Goal: Task Accomplishment & Management: Complete application form

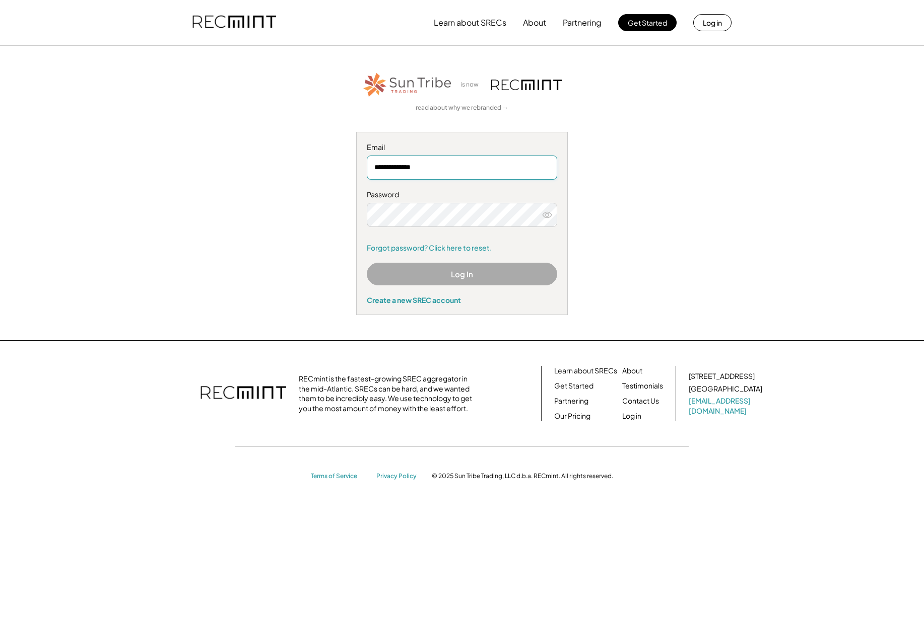
click at [410, 168] on input "**********" at bounding box center [462, 168] width 190 height 24
click at [447, 275] on button "Log In" at bounding box center [462, 274] width 190 height 23
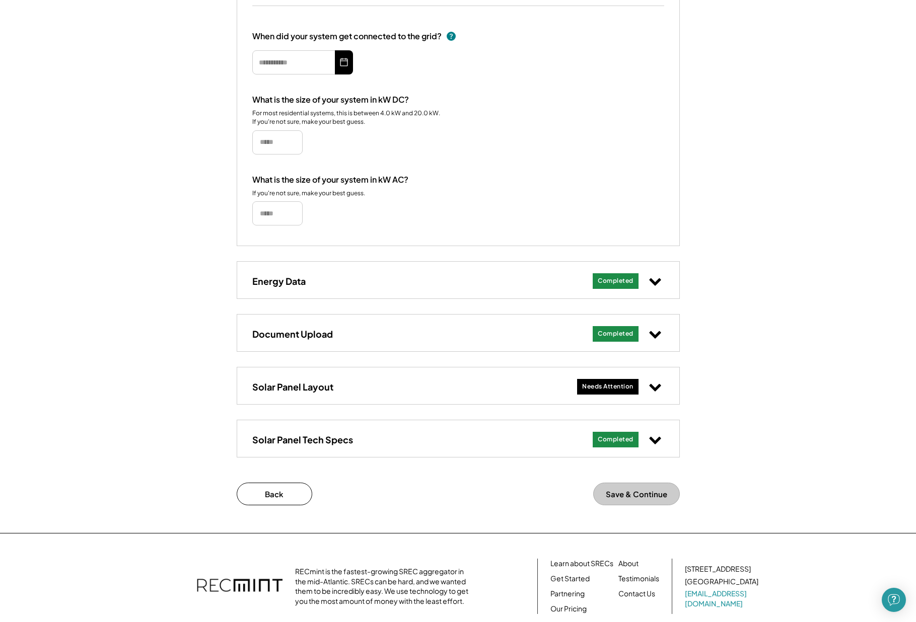
scroll to position [234, 0]
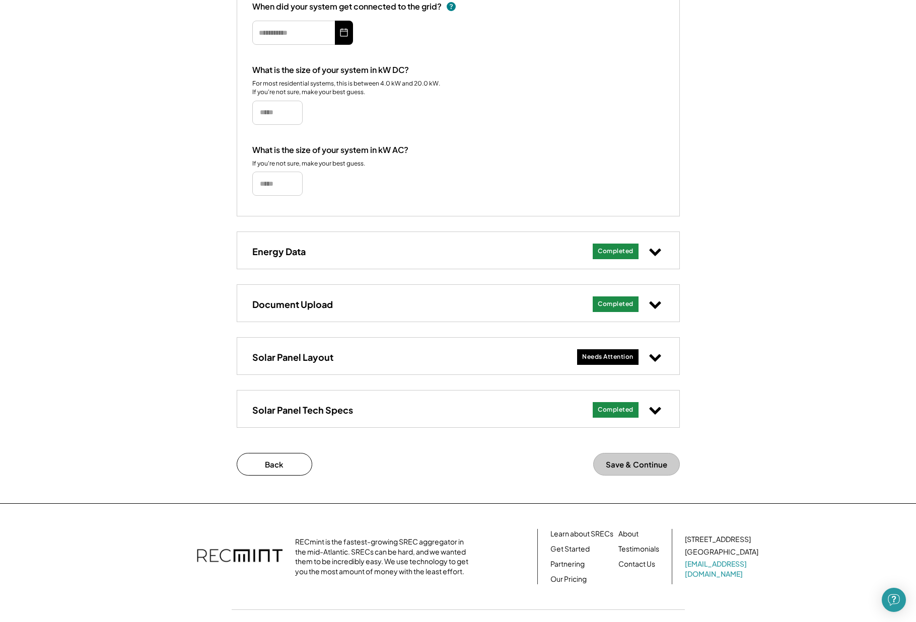
click at [622, 356] on div "Needs Attention" at bounding box center [607, 357] width 51 height 9
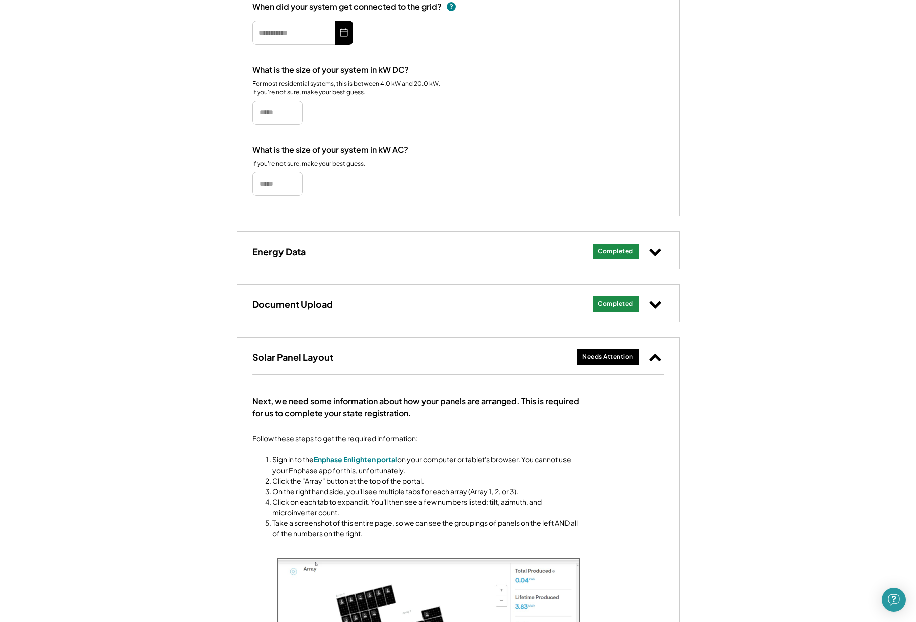
click at [612, 355] on div "Needs Attention" at bounding box center [607, 357] width 51 height 9
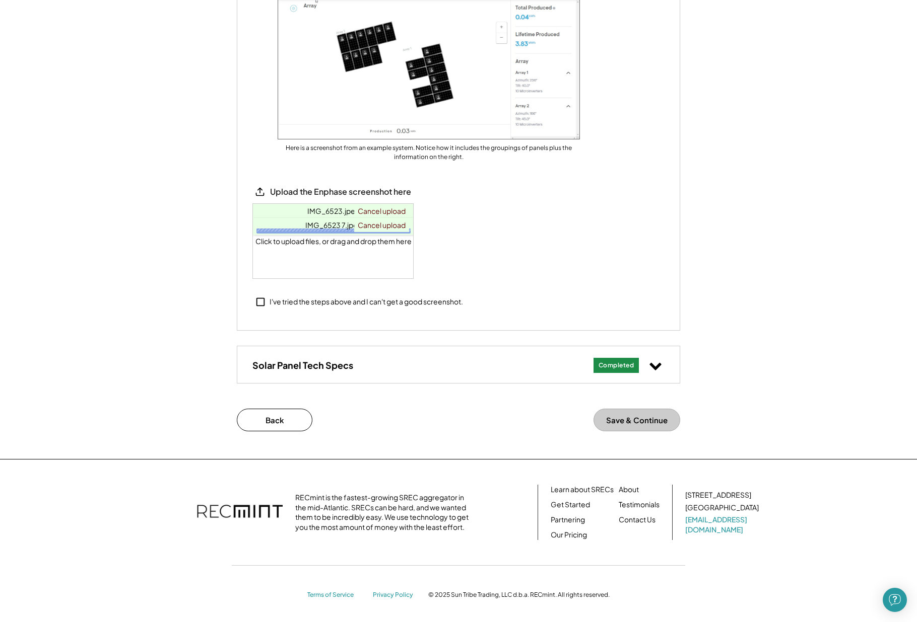
scroll to position [797, 0]
click at [612, 364] on div "Completed" at bounding box center [616, 366] width 36 height 9
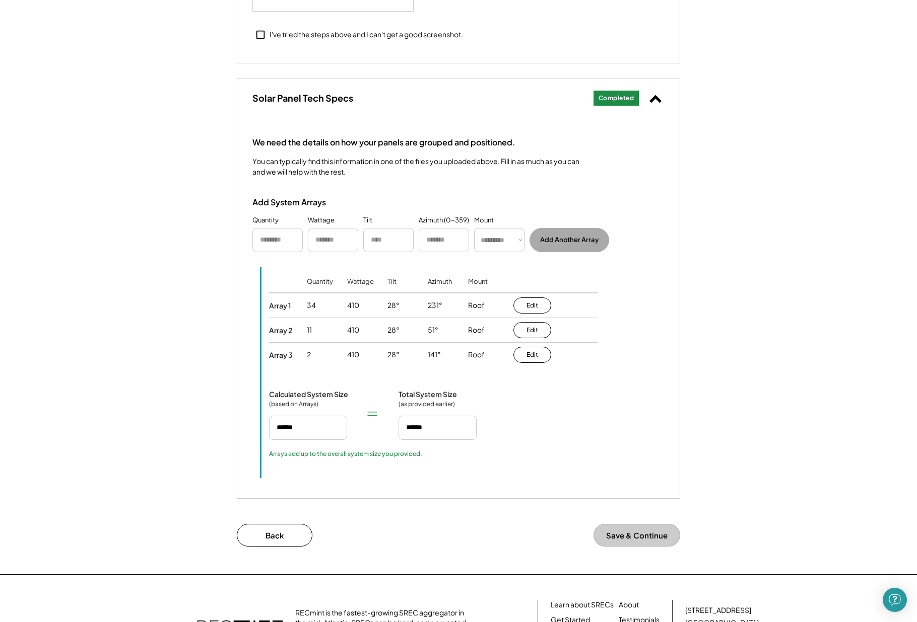
scroll to position [1088, 0]
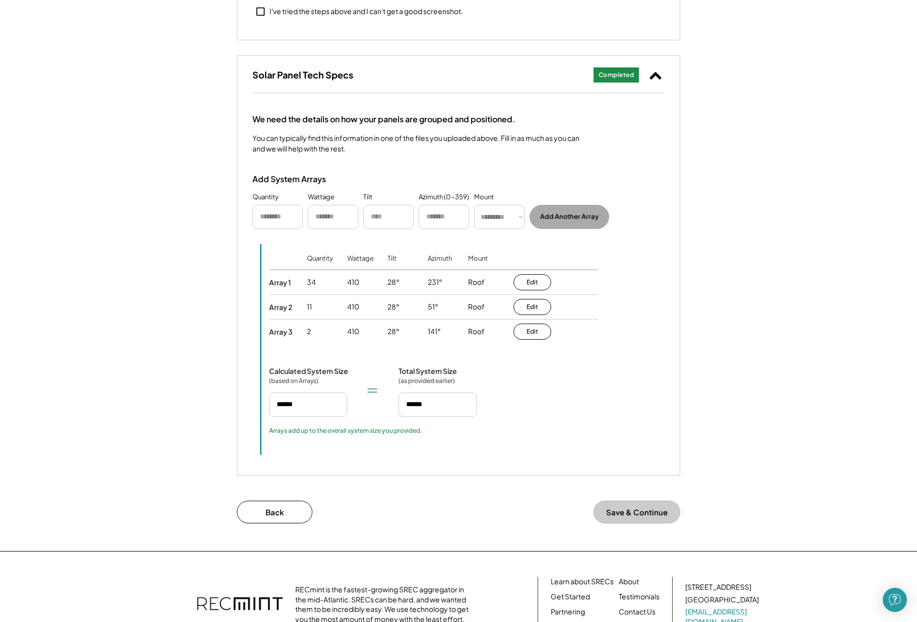
click at [639, 518] on button "Save & Continue" at bounding box center [636, 512] width 87 height 23
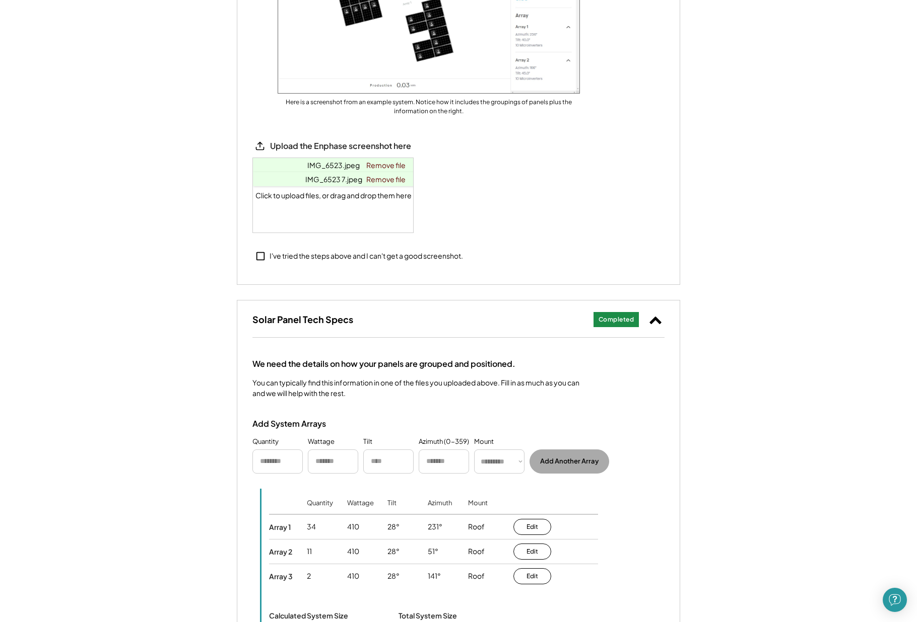
scroll to position [831, 0]
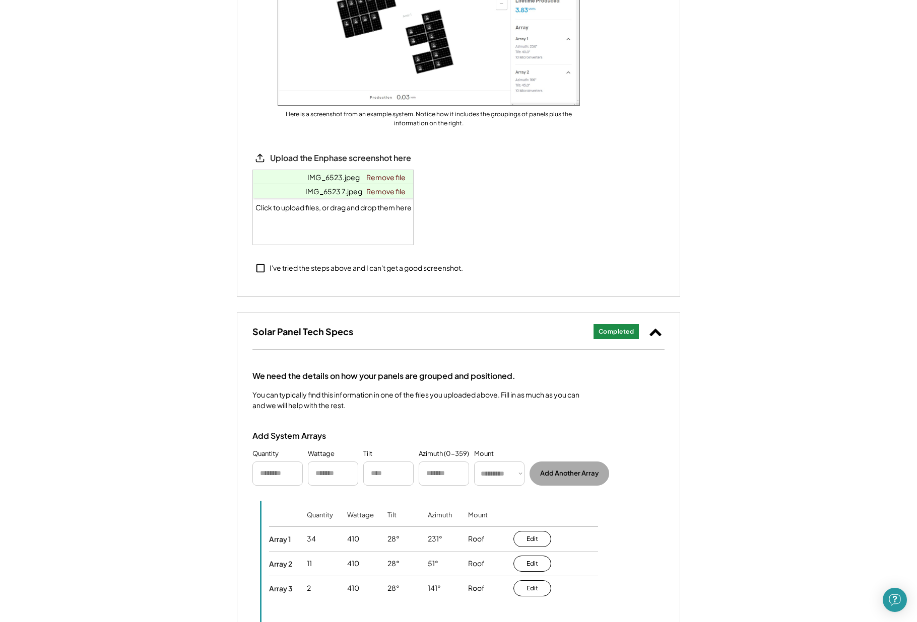
click at [377, 197] on div "Click to upload files, or drag and drop them here" at bounding box center [333, 207] width 161 height 75
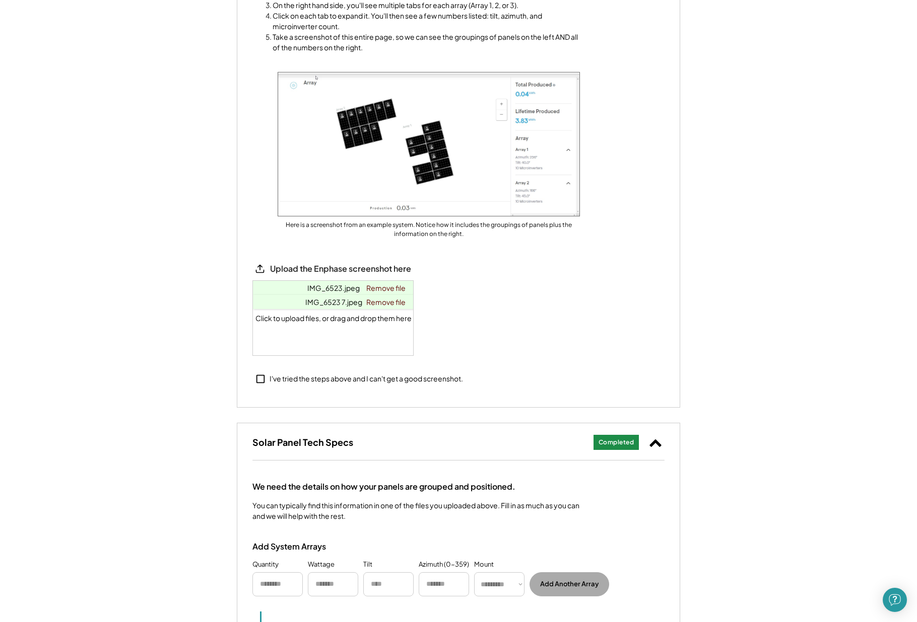
scroll to position [730, 0]
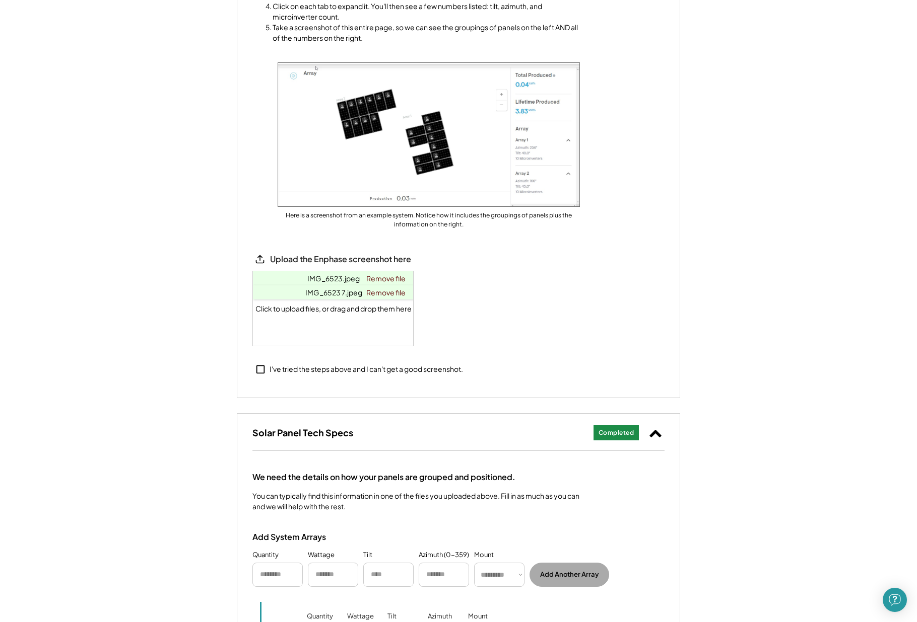
click at [570, 573] on button "Add Another Array" at bounding box center [569, 575] width 80 height 24
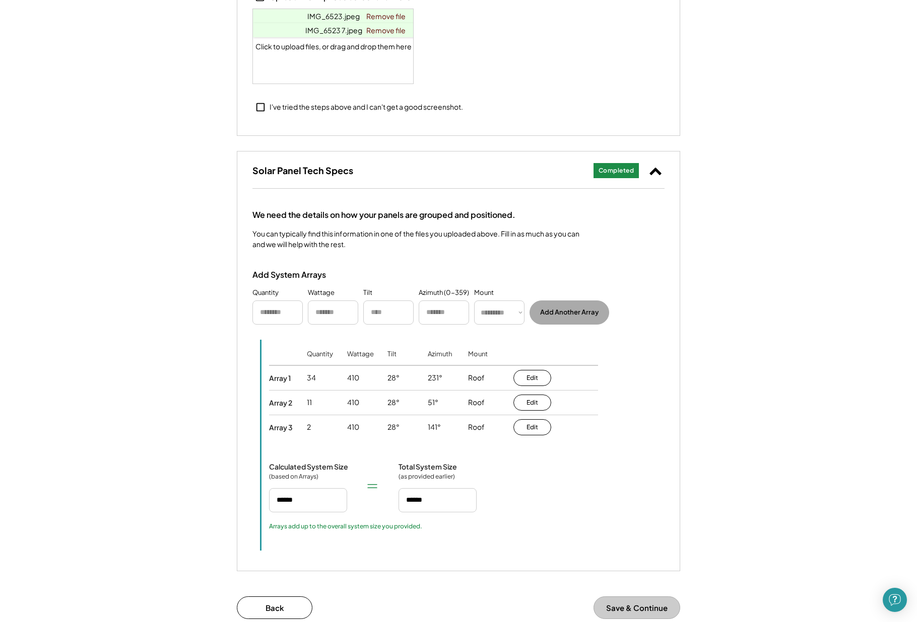
scroll to position [1100, 0]
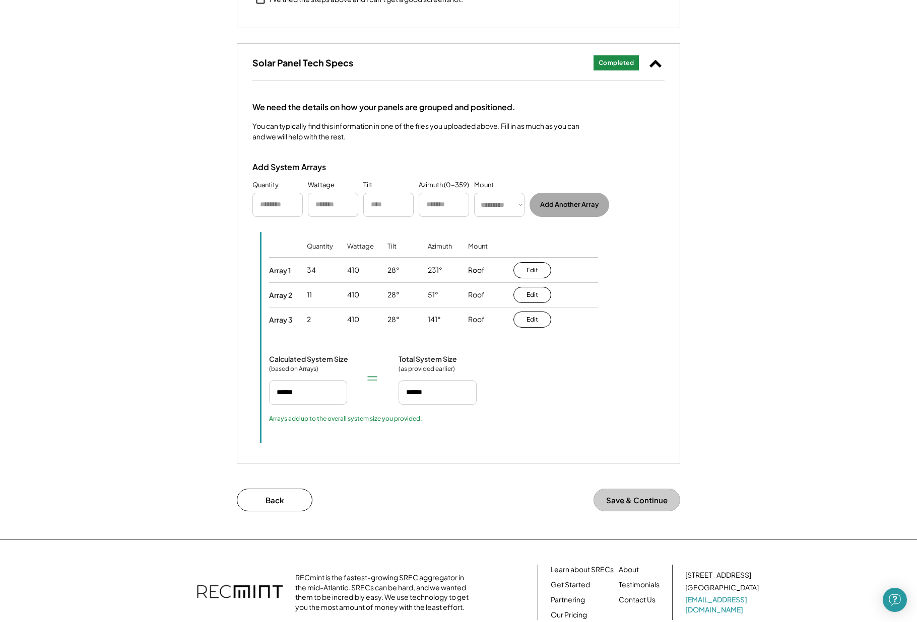
click at [630, 499] on button "Save & Continue" at bounding box center [636, 500] width 87 height 23
drag, startPoint x: 630, startPoint y: 499, endPoint x: 423, endPoint y: 501, distance: 207.5
click at [628, 499] on button "Save & Continue" at bounding box center [636, 500] width 87 height 23
click at [259, 497] on button "Back" at bounding box center [275, 500] width 76 height 23
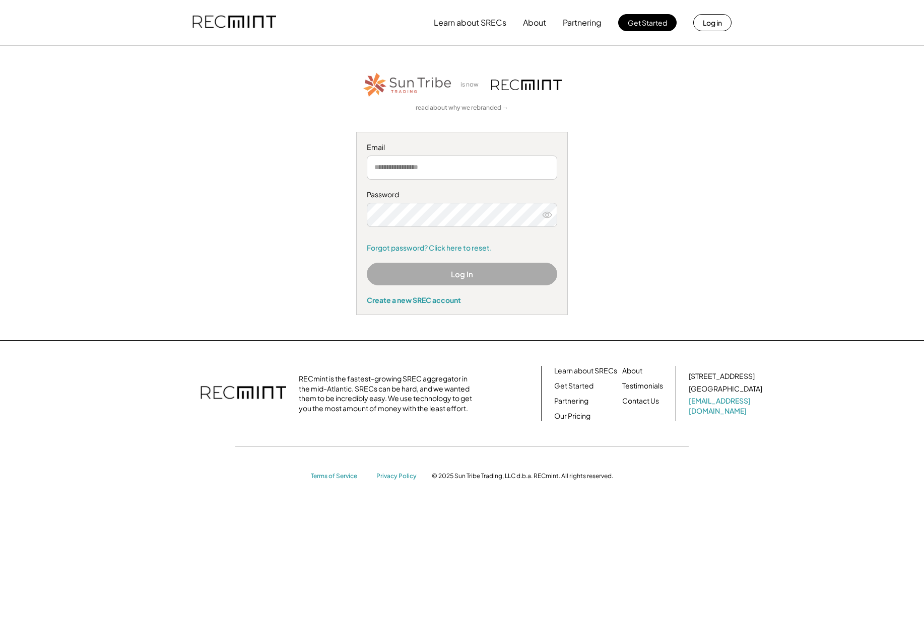
click at [476, 272] on button "Log In" at bounding box center [462, 274] width 190 height 23
click at [404, 149] on div "Email" at bounding box center [462, 148] width 190 height 10
click at [404, 166] on input "email" at bounding box center [462, 168] width 190 height 24
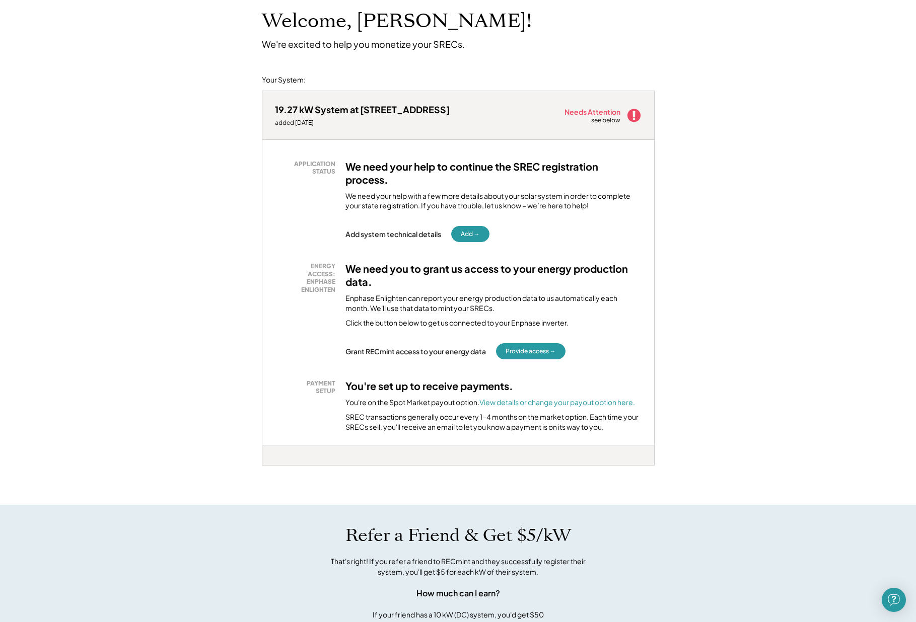
scroll to position [65, 0]
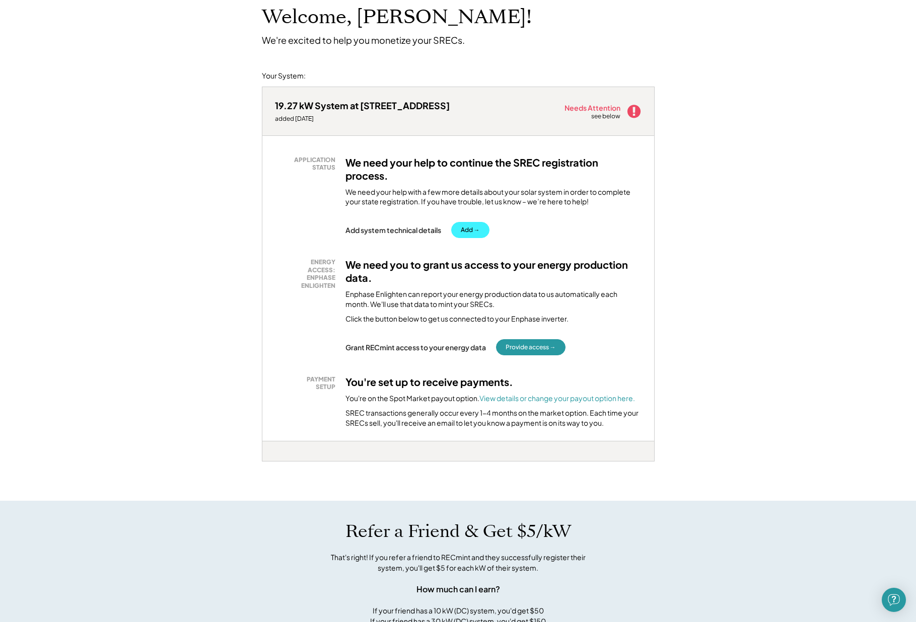
click at [467, 225] on button "Add →" at bounding box center [470, 230] width 38 height 16
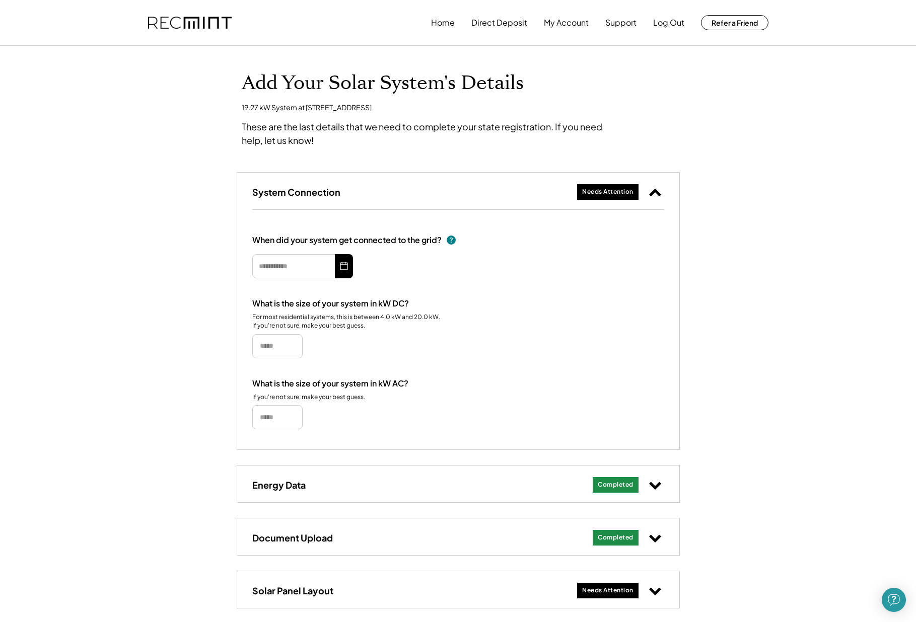
click at [342, 270] on icon at bounding box center [344, 266] width 10 height 16
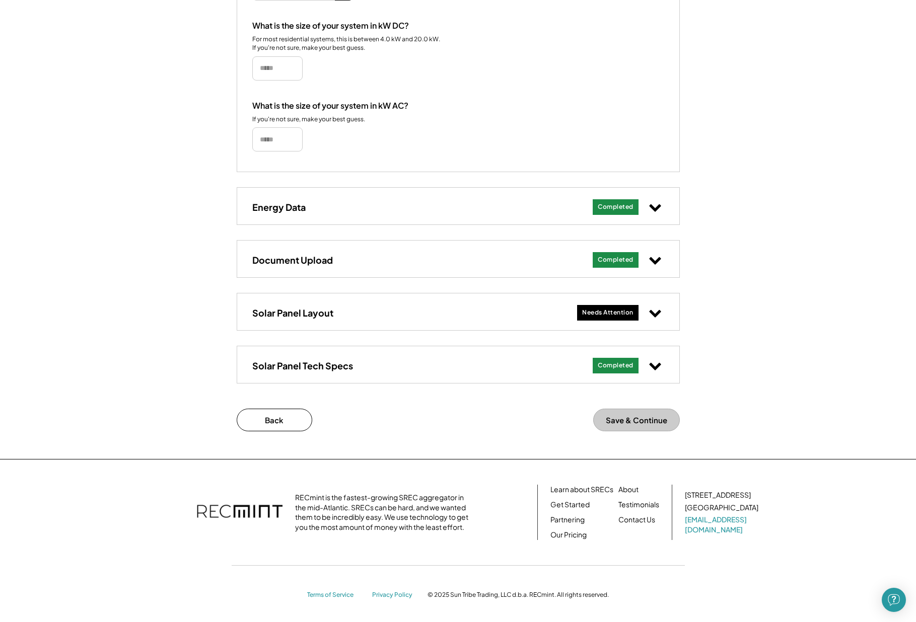
scroll to position [277, 0]
click at [655, 314] on use at bounding box center [655, 315] width 12 height 8
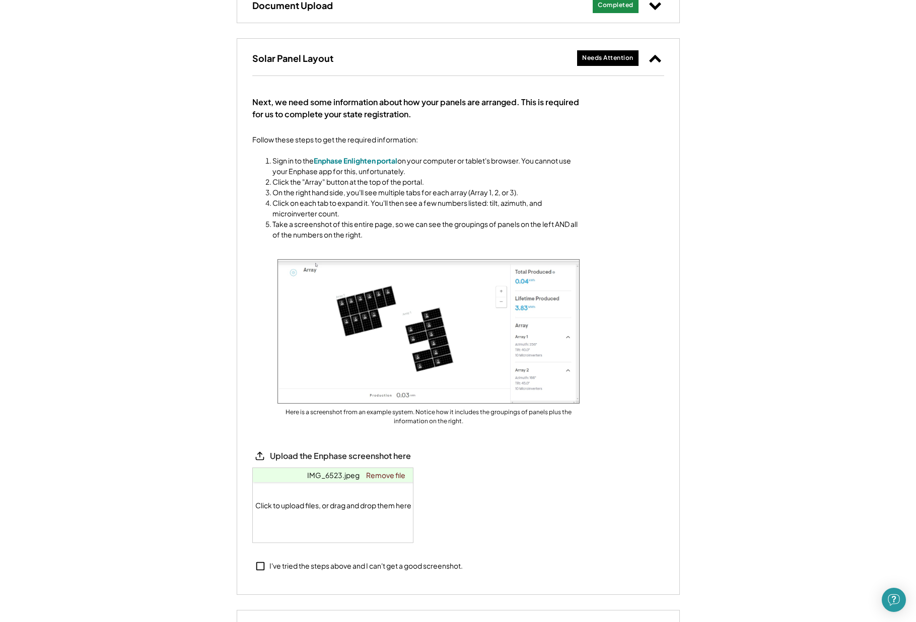
scroll to position [534, 0]
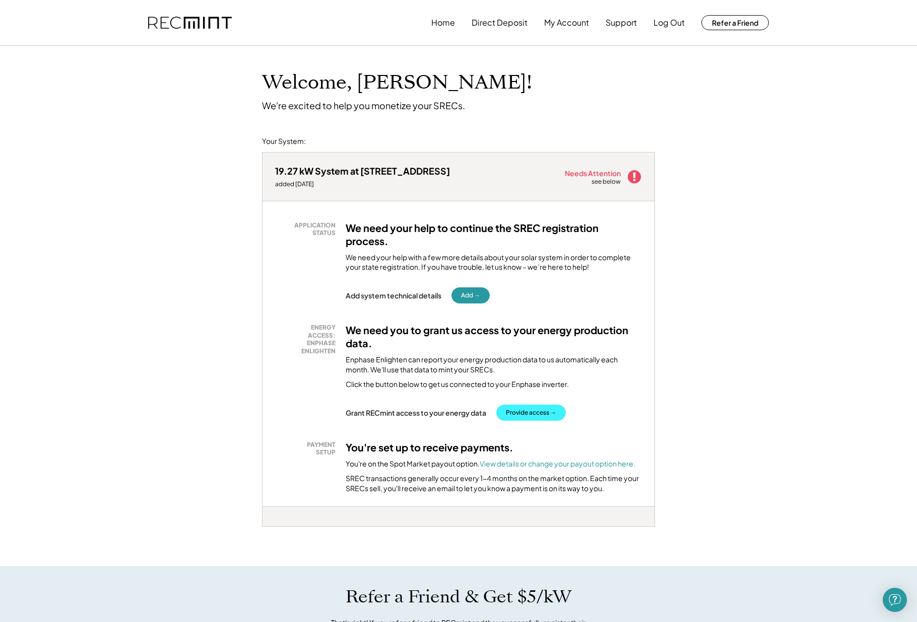
click at [534, 410] on button "Provide access →" at bounding box center [530, 413] width 69 height 16
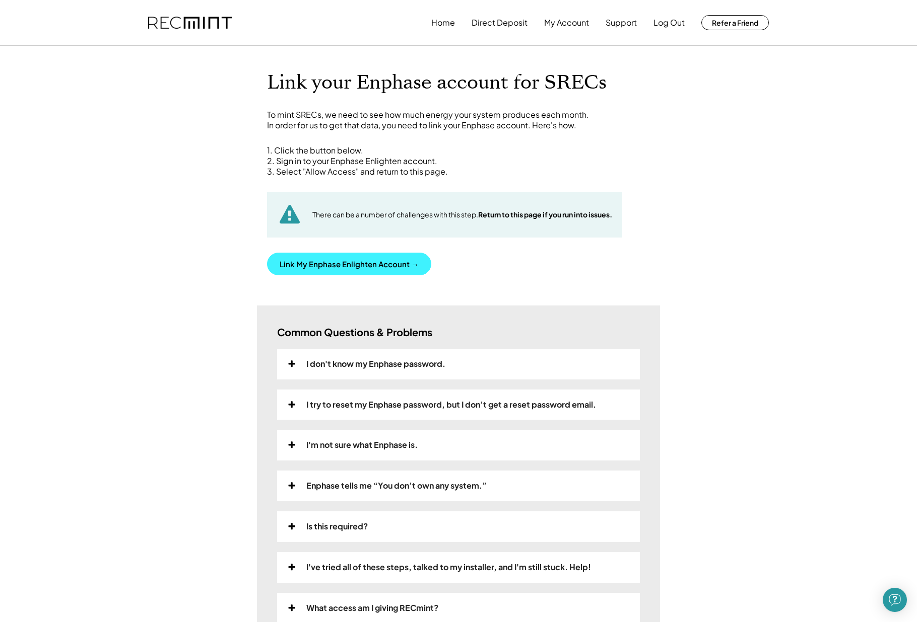
click at [322, 262] on button "Link My Enphase Enlighten Account →" at bounding box center [349, 264] width 164 height 23
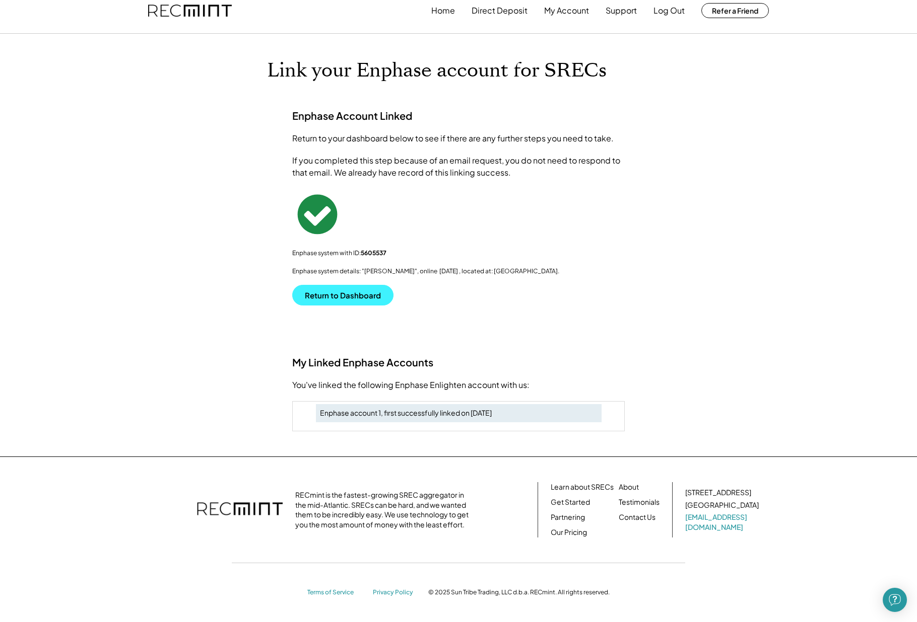
scroll to position [11, 0]
click at [357, 293] on button "Return to Dashboard" at bounding box center [342, 296] width 101 height 21
click at [316, 297] on button "Return to Dashboard" at bounding box center [342, 296] width 101 height 21
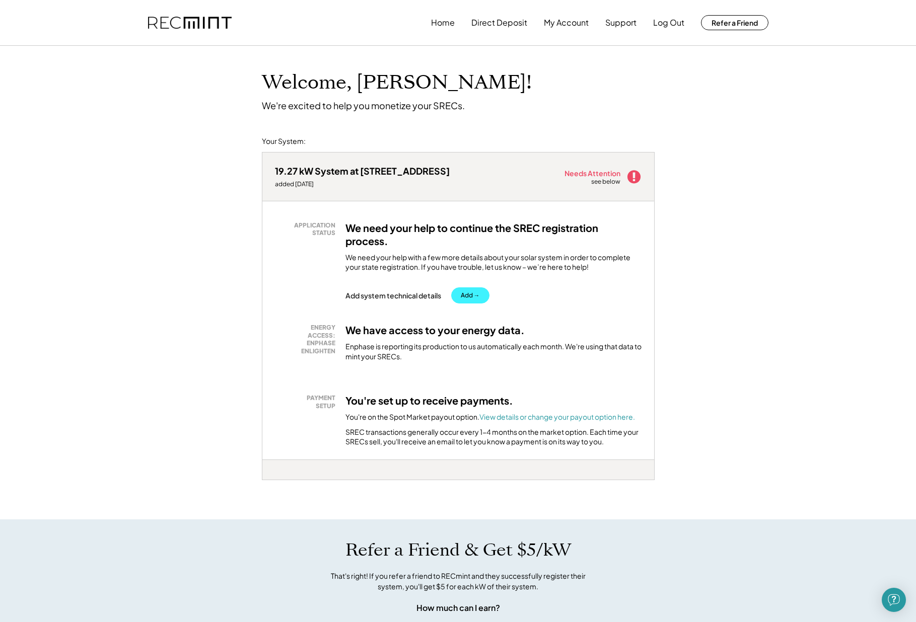
click at [476, 293] on button "Add →" at bounding box center [470, 296] width 38 height 16
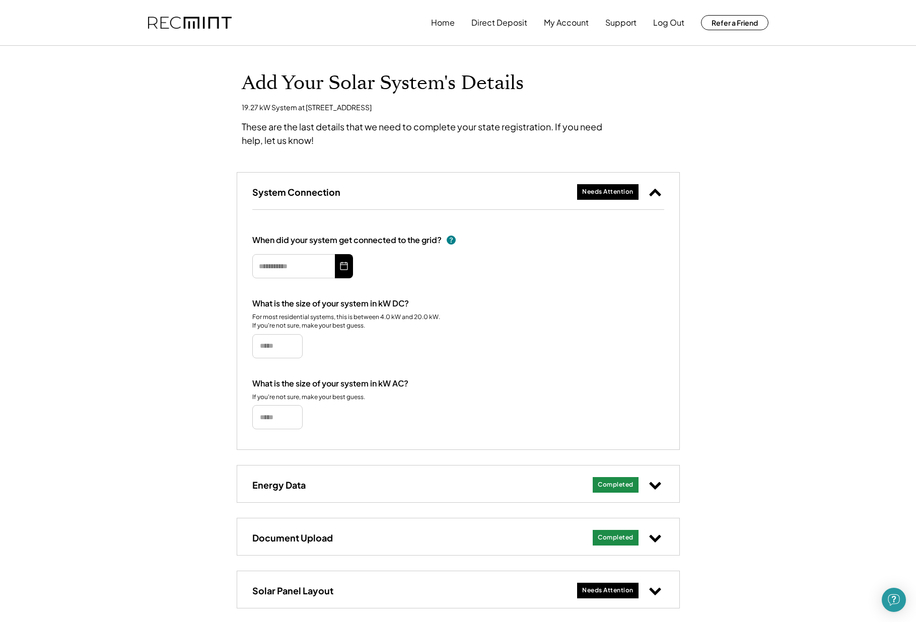
click at [342, 269] on use at bounding box center [344, 266] width 10 height 10
click at [343, 264] on icon at bounding box center [344, 266] width 10 height 16
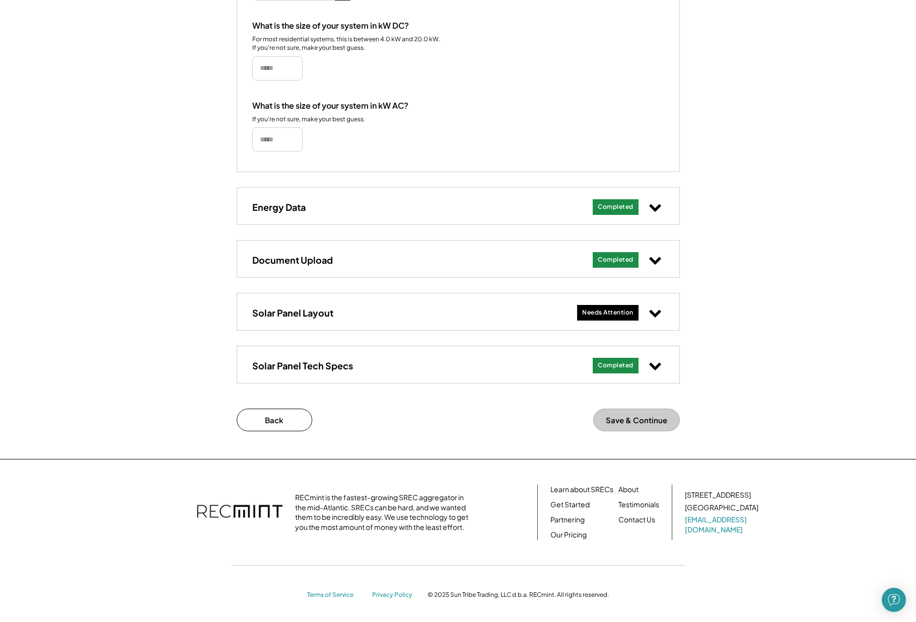
scroll to position [277, 0]
click at [610, 309] on div "Needs Attention" at bounding box center [607, 313] width 51 height 9
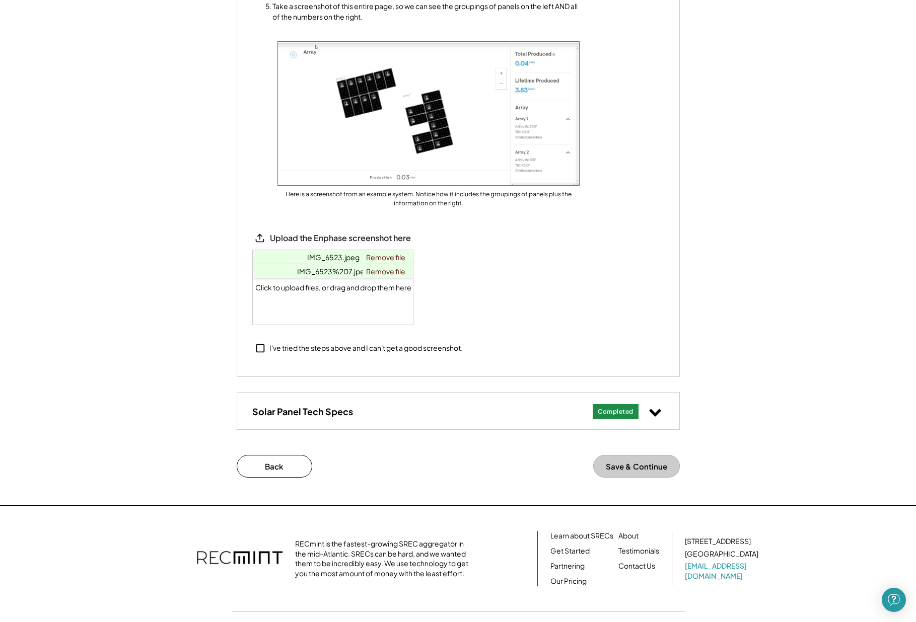
scroll to position [757, 0]
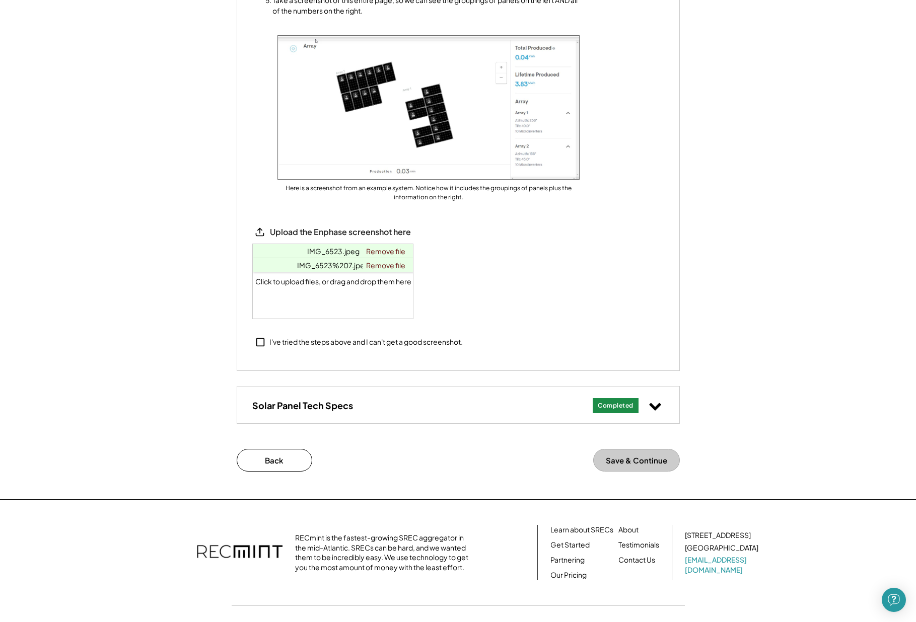
click at [337, 296] on div "Click to upload files, or drag and drop them here" at bounding box center [333, 281] width 161 height 75
click at [634, 460] on button "Save & Continue" at bounding box center [636, 460] width 87 height 23
click at [619, 459] on button "Save & Continue" at bounding box center [636, 460] width 87 height 23
click at [259, 339] on icon at bounding box center [260, 342] width 11 height 11
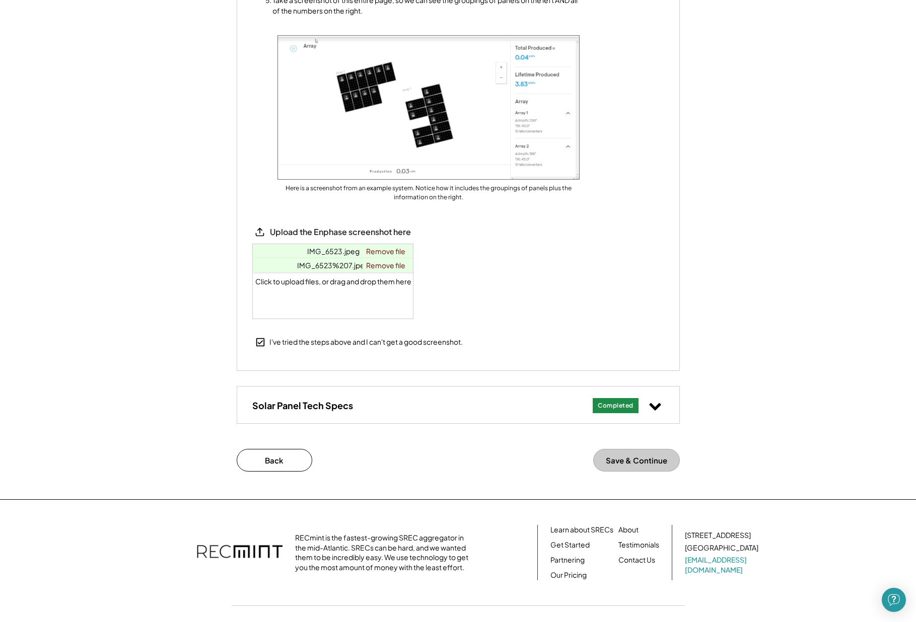
click at [630, 459] on button "Save & Continue" at bounding box center [636, 460] width 87 height 23
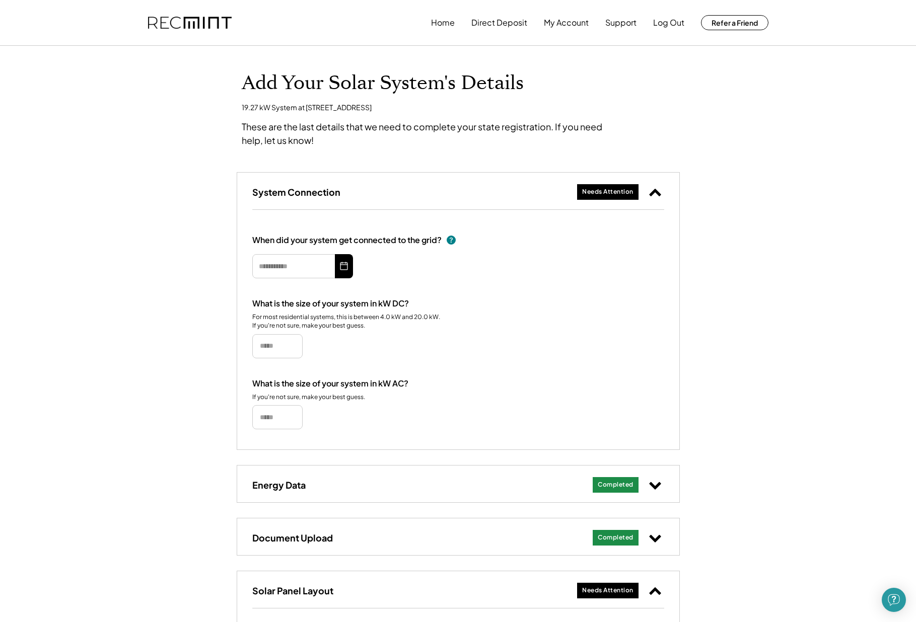
scroll to position [0, 0]
click at [602, 189] on div "Needs Attention" at bounding box center [607, 192] width 51 height 9
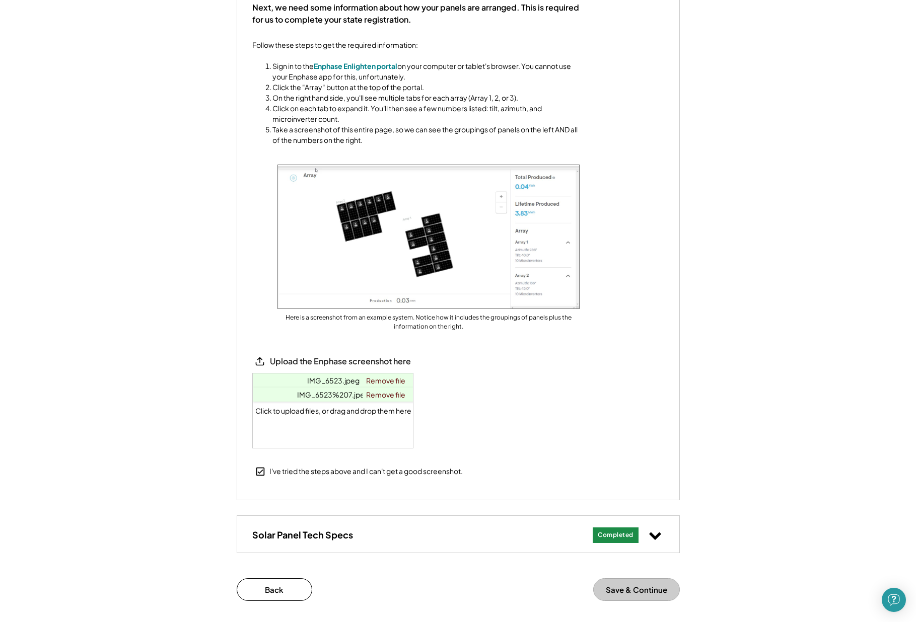
scroll to position [413, 0]
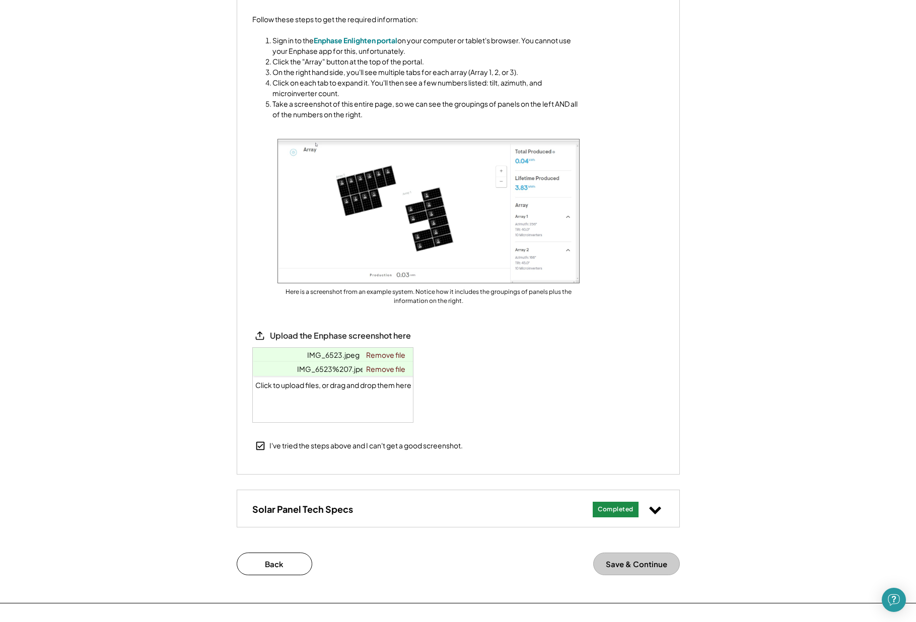
click at [297, 386] on div "Click to upload files, or drag and drop them here" at bounding box center [333, 385] width 161 height 75
click at [611, 509] on div "Completed" at bounding box center [616, 510] width 36 height 9
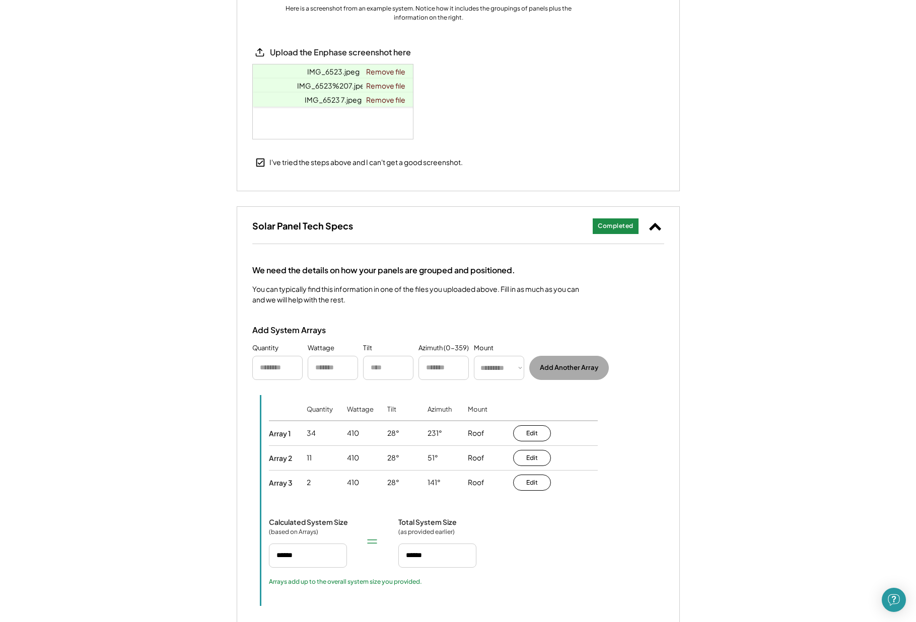
scroll to position [704, 0]
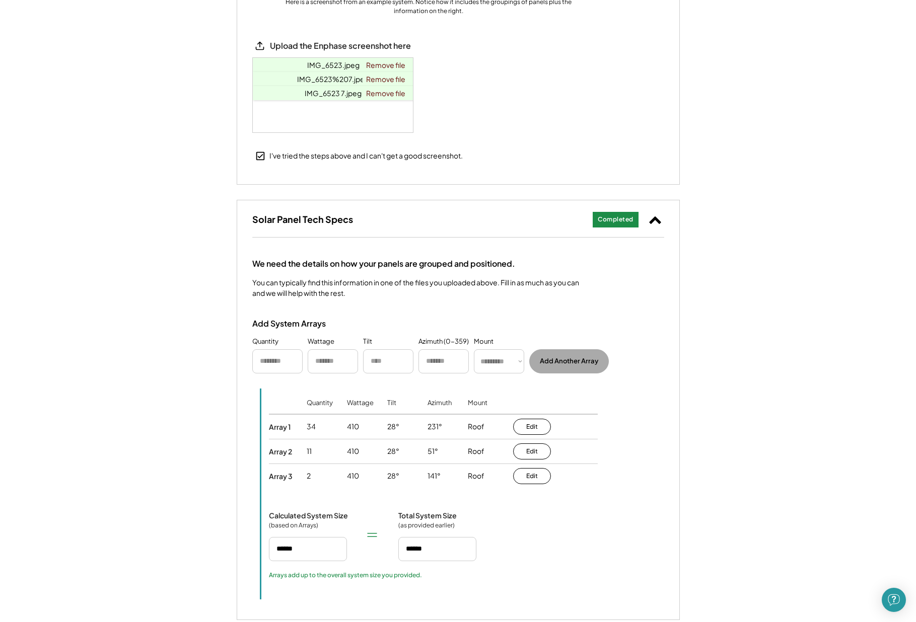
click at [271, 360] on input "input" at bounding box center [277, 362] width 50 height 24
type input "**"
click at [380, 360] on input "input" at bounding box center [388, 360] width 50 height 24
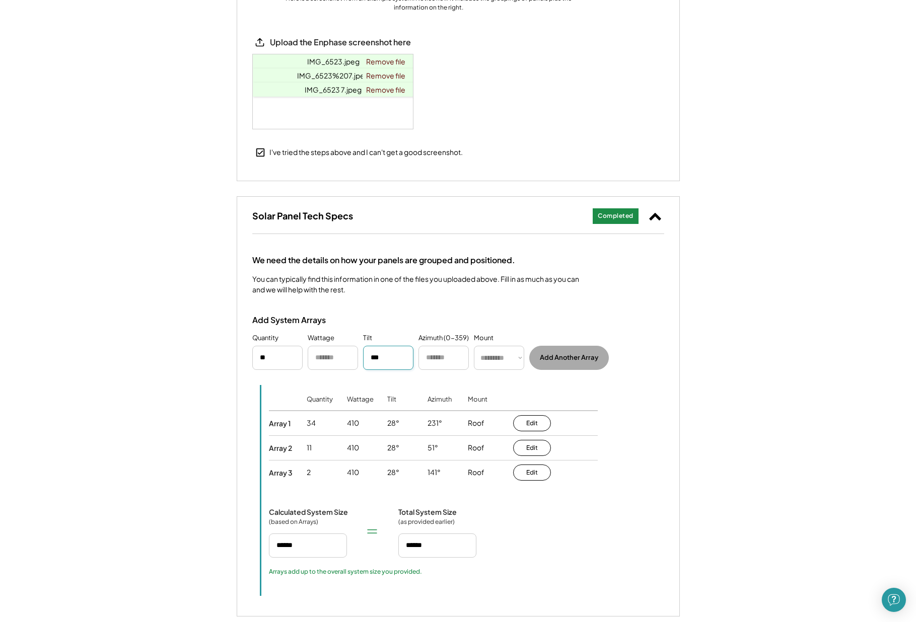
scroll to position [705, 0]
type input "***"
click at [437, 363] on input "input" at bounding box center [444, 360] width 50 height 24
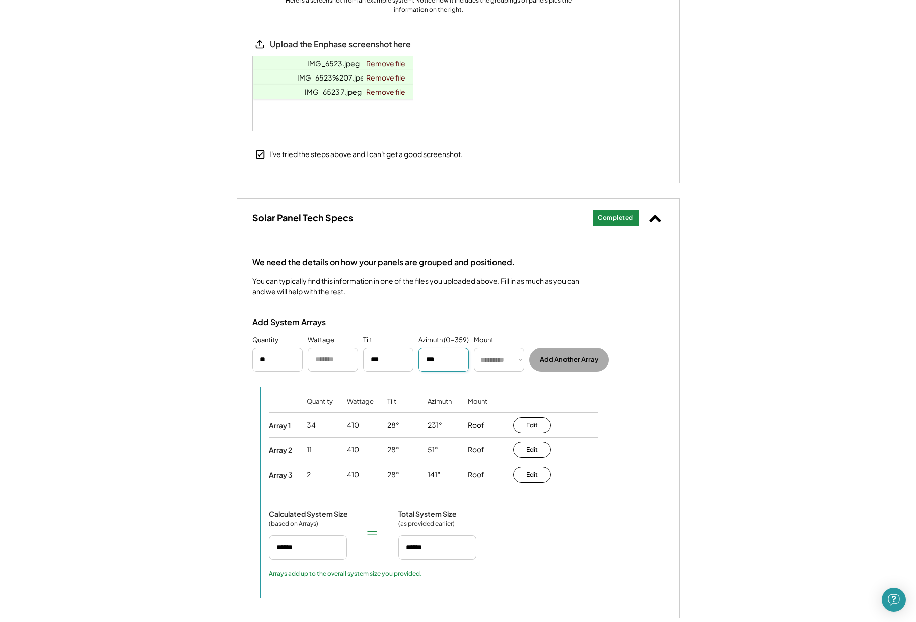
type input "***"
select select "******"
click at [319, 364] on input "input" at bounding box center [333, 360] width 50 height 24
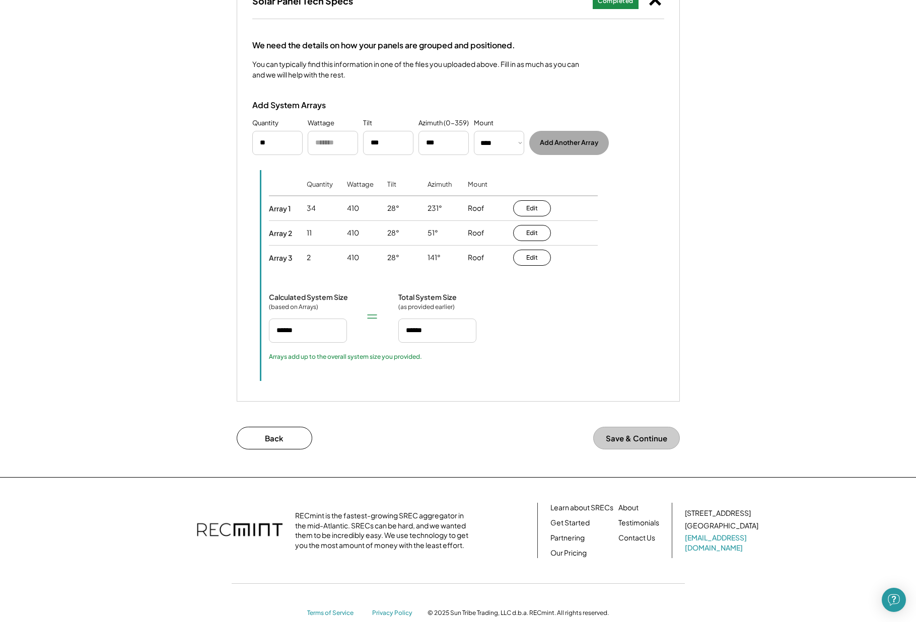
scroll to position [923, 0]
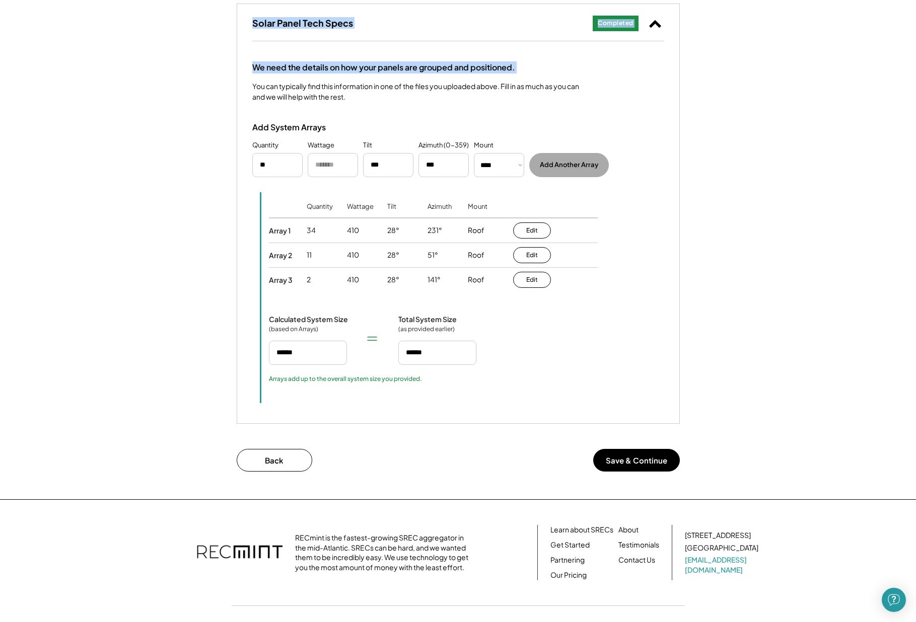
drag, startPoint x: 770, startPoint y: 32, endPoint x: 769, endPoint y: -17, distance: 48.9
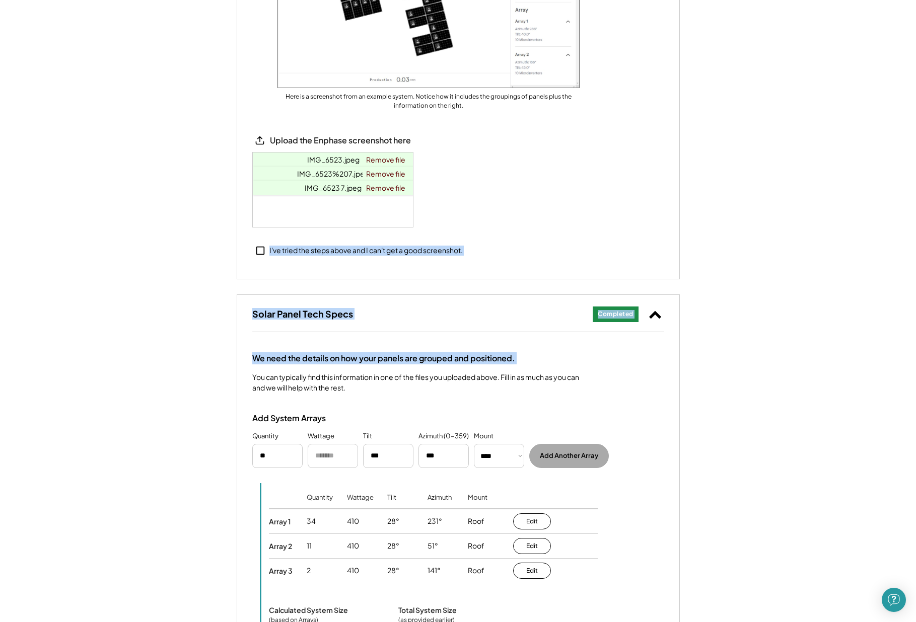
scroll to position [623, 0]
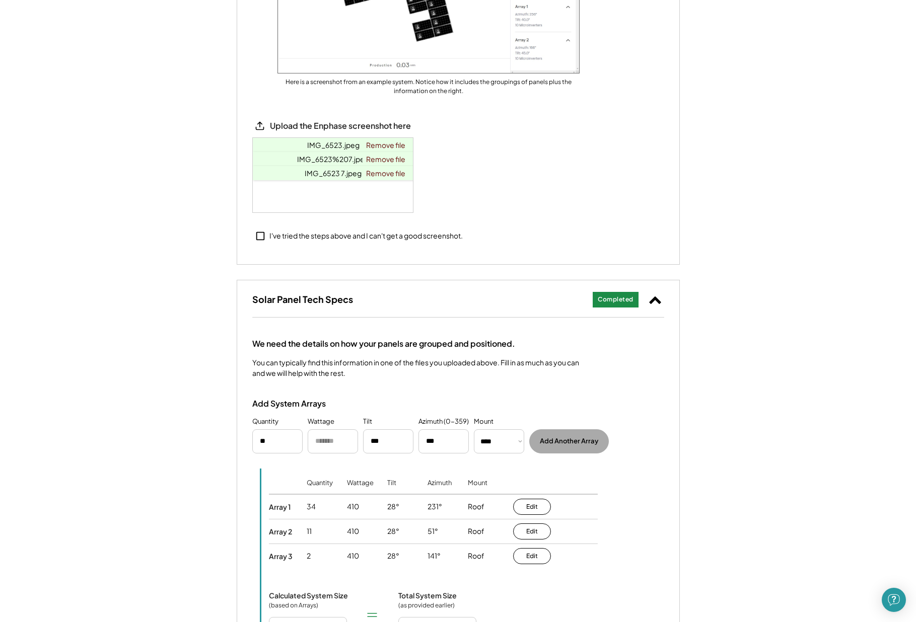
click at [331, 441] on input "input" at bounding box center [333, 442] width 50 height 24
click at [328, 440] on input "input" at bounding box center [333, 442] width 50 height 24
type input "*"
type input "****"
drag, startPoint x: 626, startPoint y: 433, endPoint x: 625, endPoint y: 411, distance: 21.7
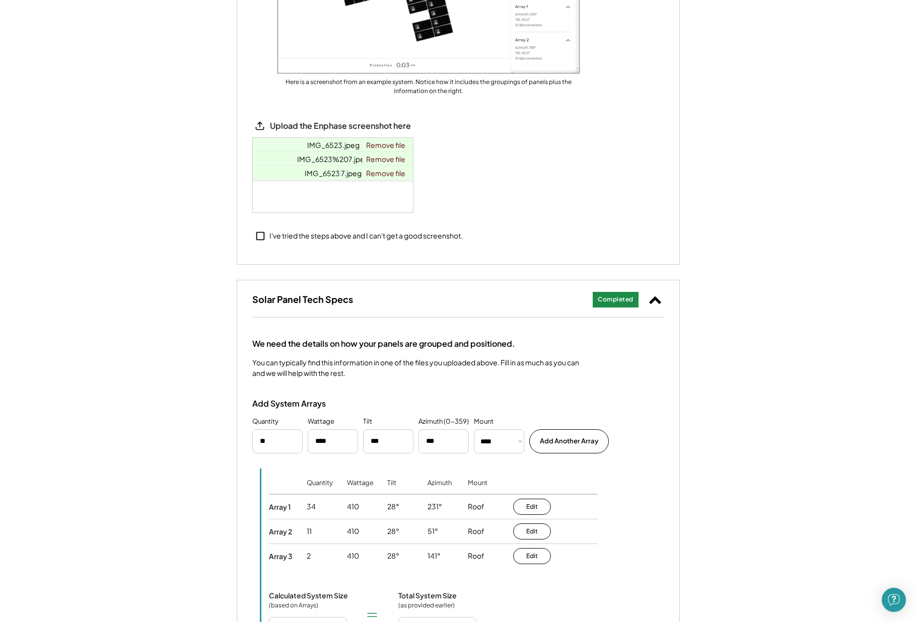
click at [626, 417] on div "Add Another Array" at bounding box center [592, 435] width 126 height 37
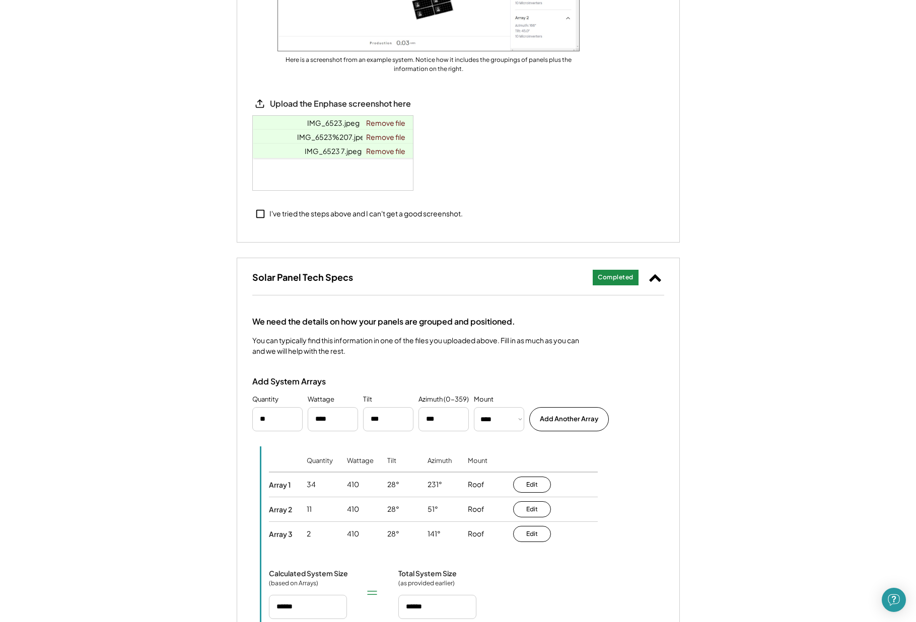
scroll to position [643, 0]
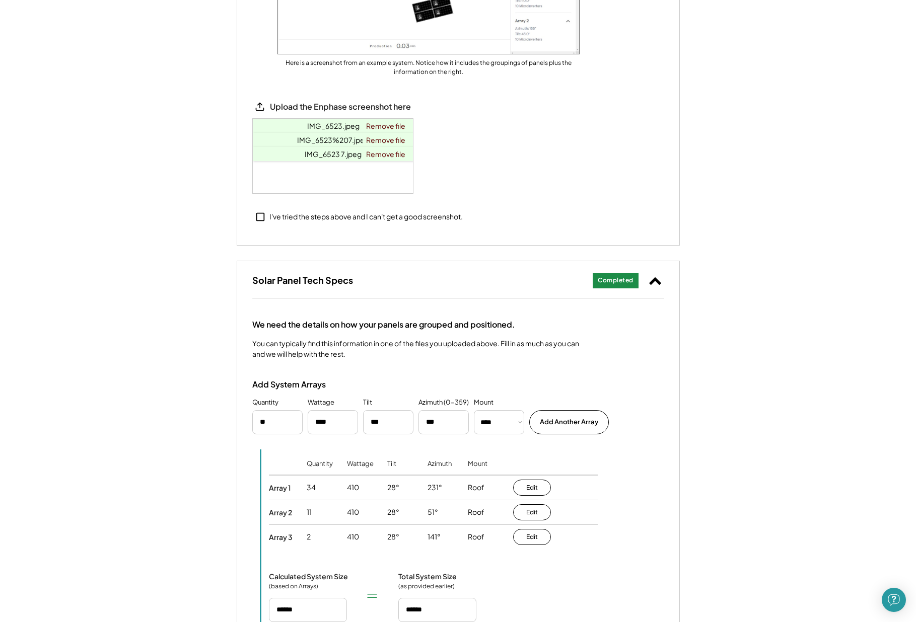
click at [615, 283] on div "Completed" at bounding box center [616, 280] width 36 height 9
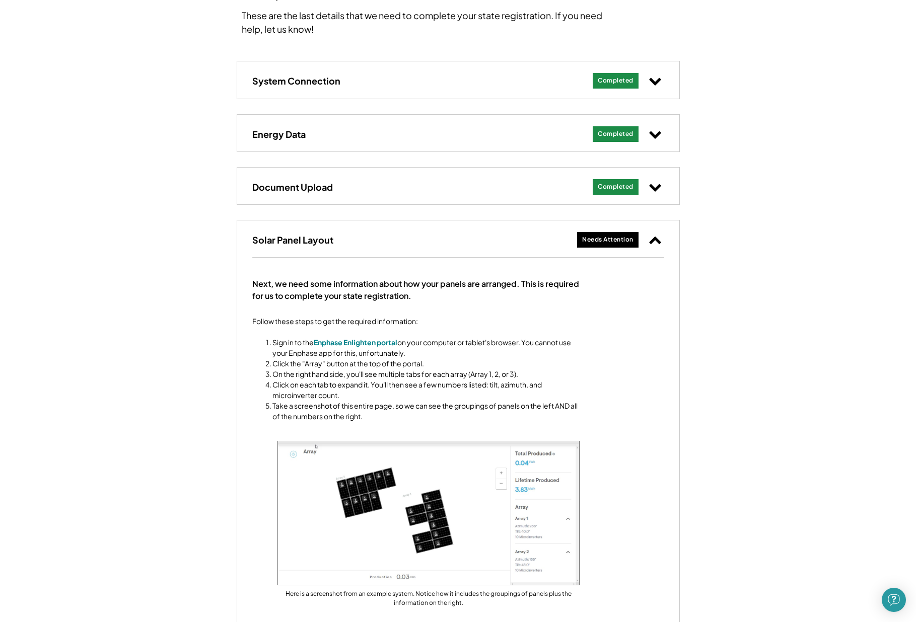
scroll to position [108, 0]
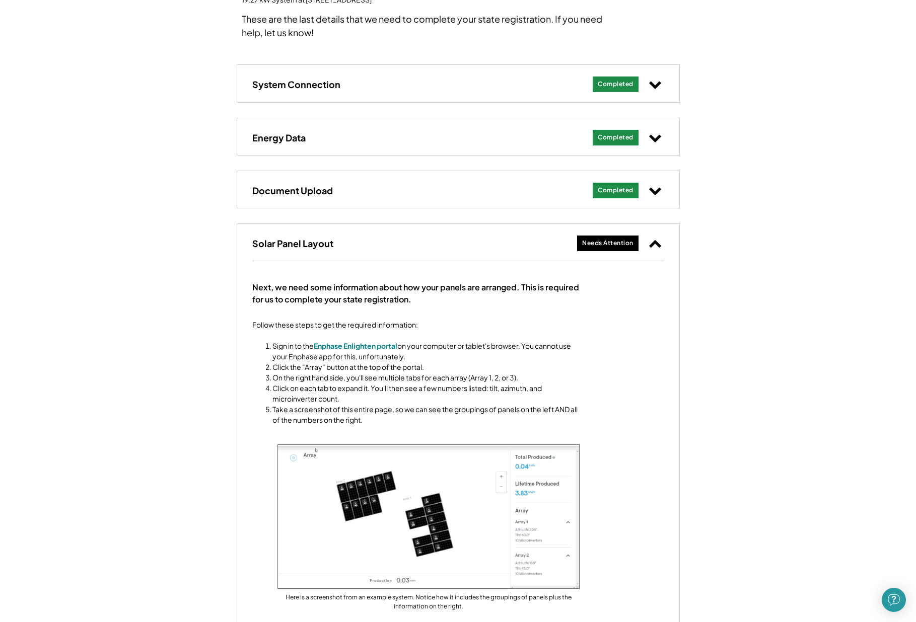
click at [658, 439] on div "Next, we need some information about how your panels are arranged. This is requ…" at bounding box center [458, 520] width 442 height 519
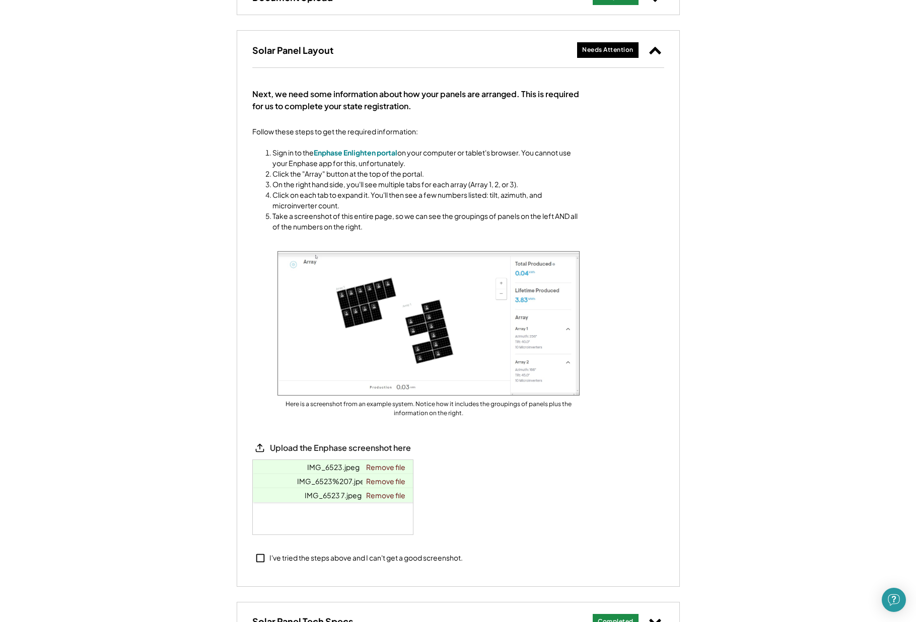
scroll to position [371, 0]
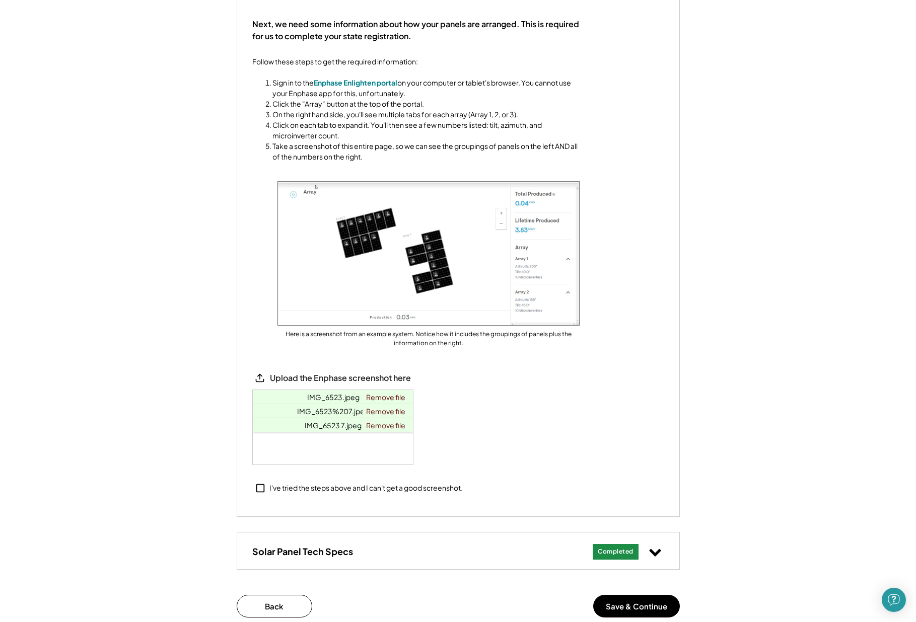
click at [290, 377] on div "Upload the Enphase screenshot here" at bounding box center [340, 378] width 141 height 11
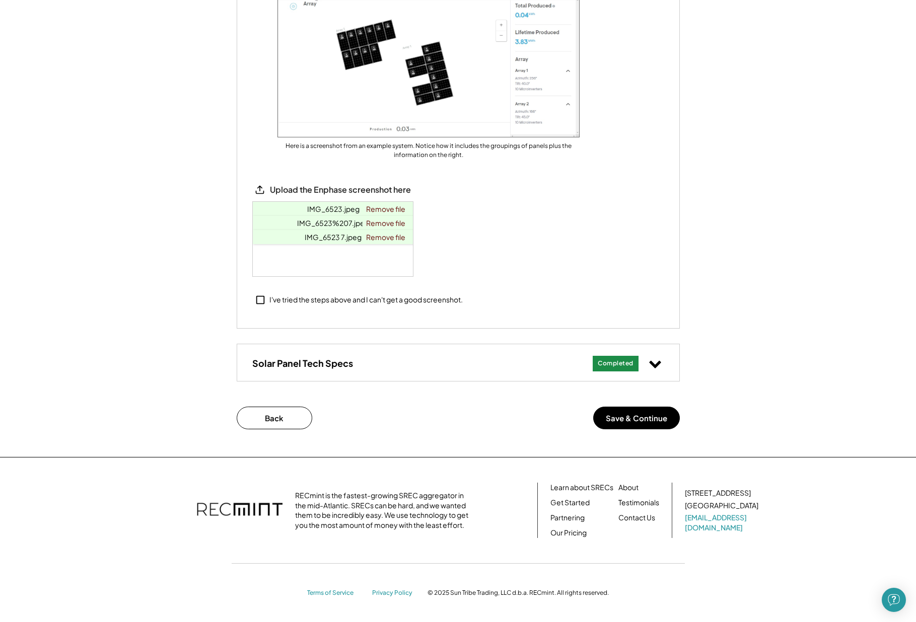
scroll to position [559, 0]
click at [630, 426] on button "Save & Continue" at bounding box center [636, 418] width 87 height 23
click at [620, 414] on button "Save & Continue" at bounding box center [636, 418] width 87 height 23
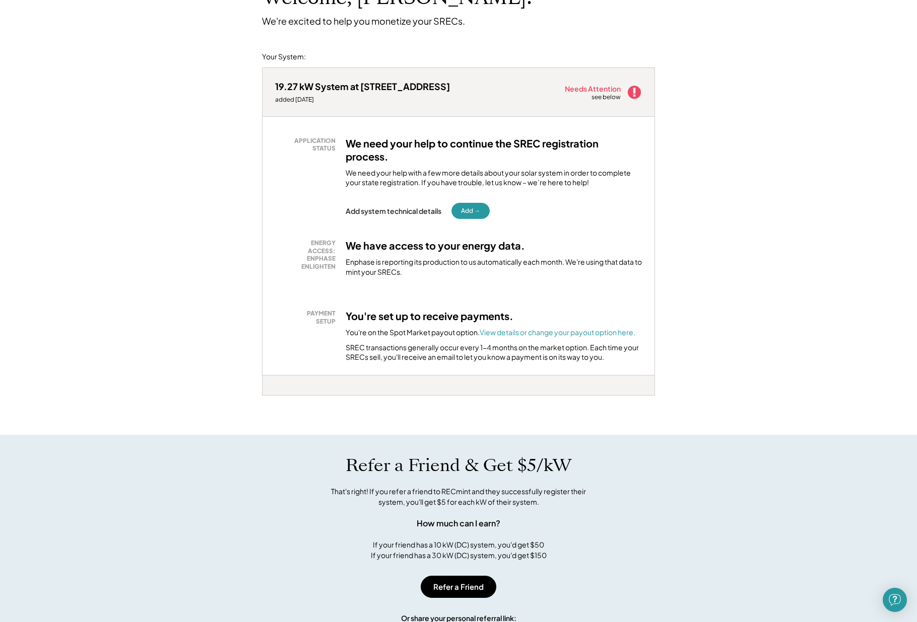
scroll to position [88, 0]
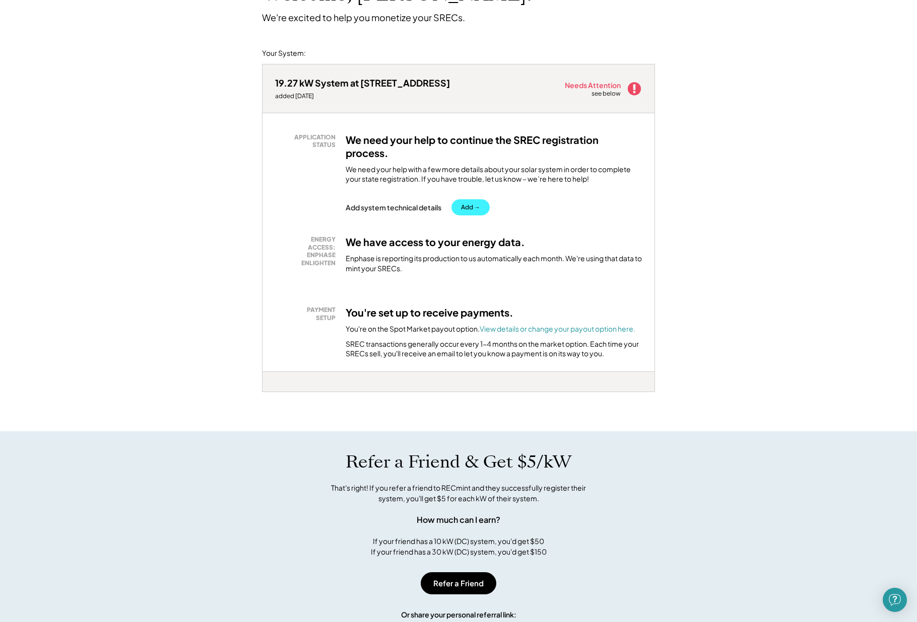
click at [475, 206] on button "Add →" at bounding box center [470, 207] width 38 height 16
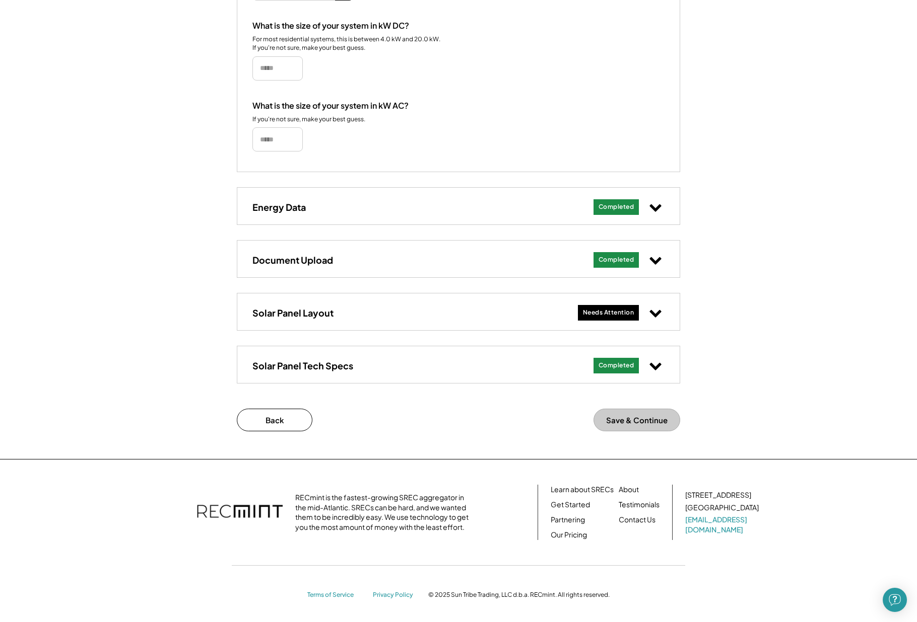
scroll to position [277, 0]
click at [616, 311] on div "Needs Attention" at bounding box center [608, 313] width 51 height 9
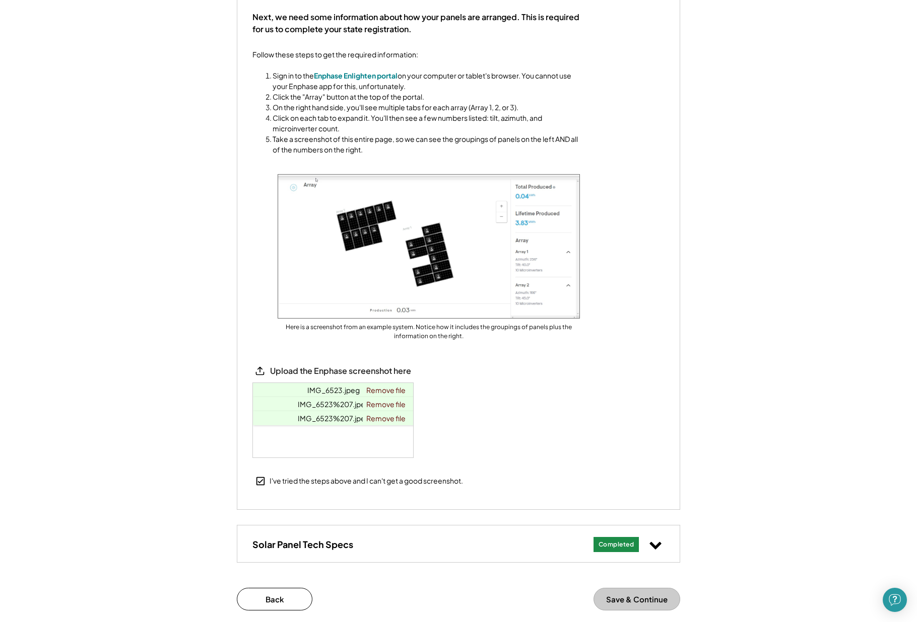
scroll to position [614, 0]
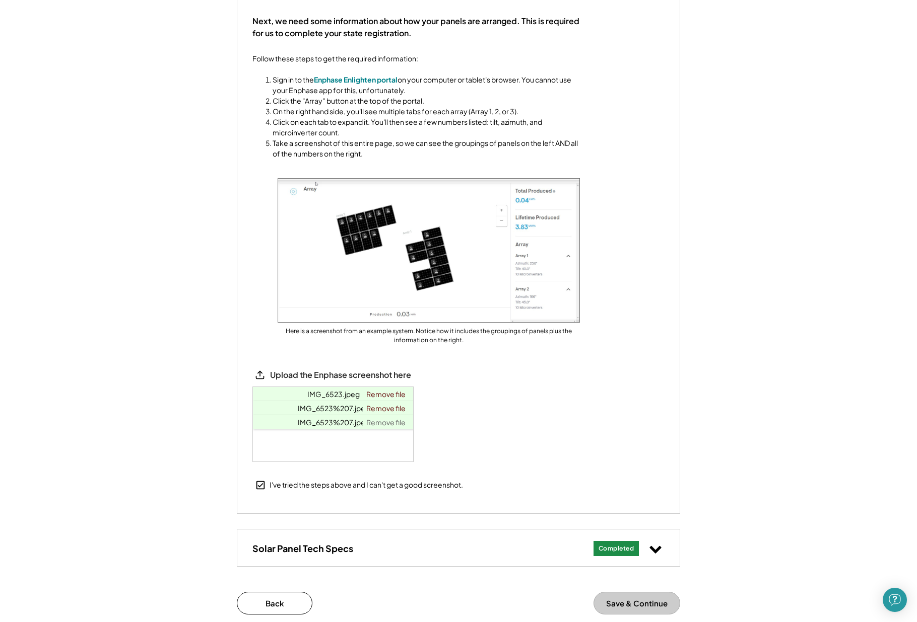
drag, startPoint x: 402, startPoint y: 393, endPoint x: 404, endPoint y: 407, distance: 14.8
click at [402, 393] on link "Remove file" at bounding box center [386, 394] width 46 height 14
click at [398, 407] on link "Remove file" at bounding box center [386, 408] width 46 height 14
click at [395, 392] on link "Remove file" at bounding box center [386, 394] width 46 height 14
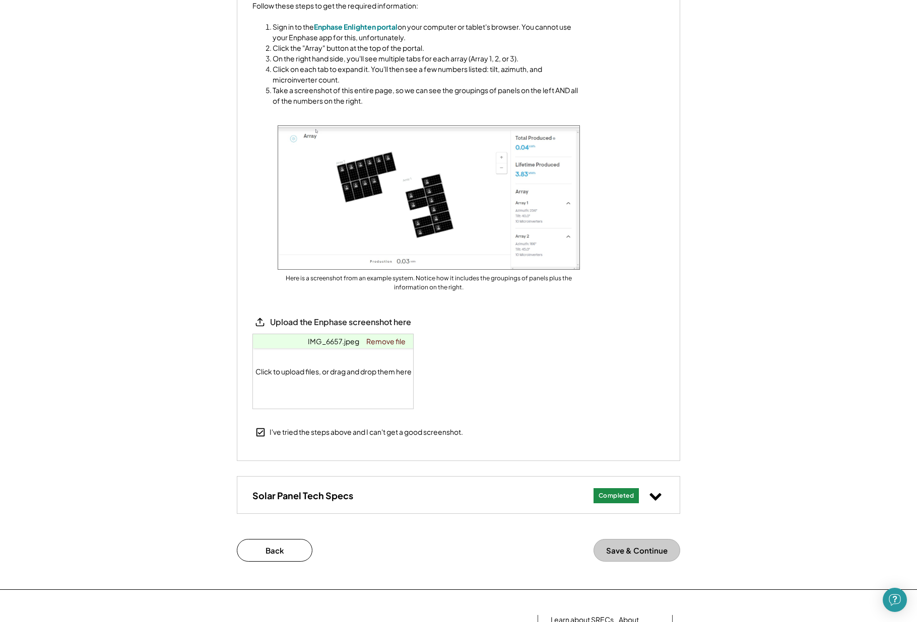
scroll to position [673, 0]
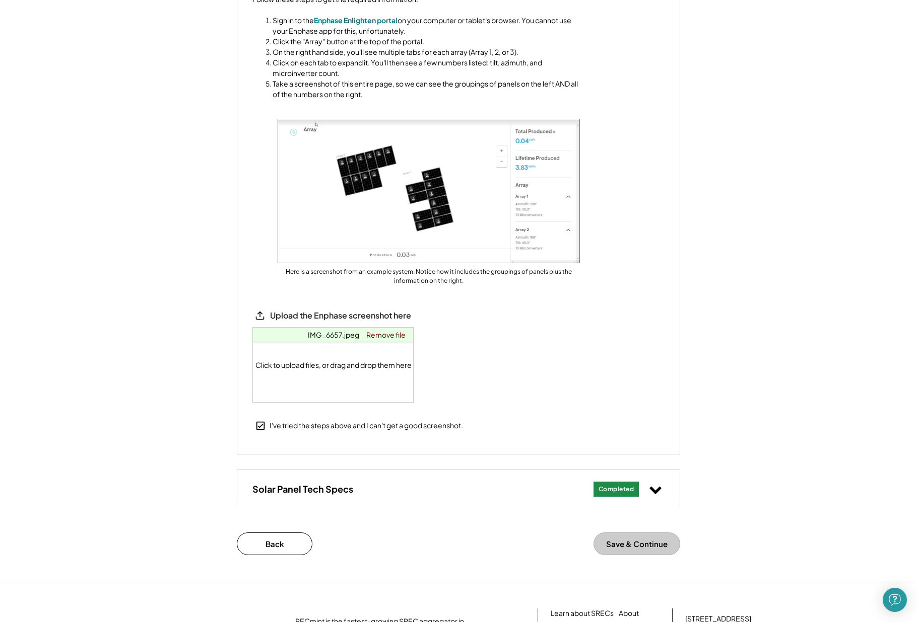
click at [631, 541] on button "Save & Continue" at bounding box center [636, 544] width 87 height 23
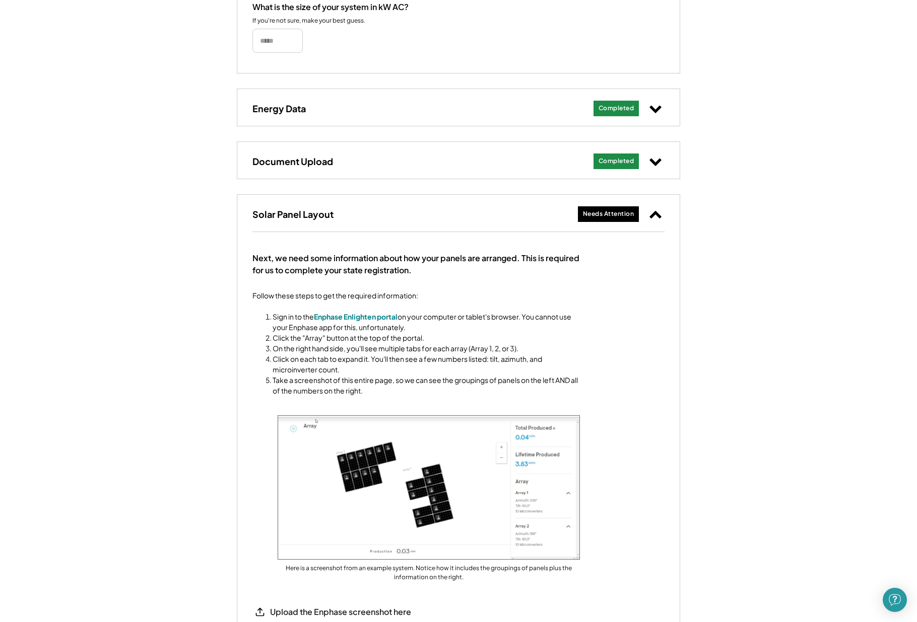
scroll to position [374, 0]
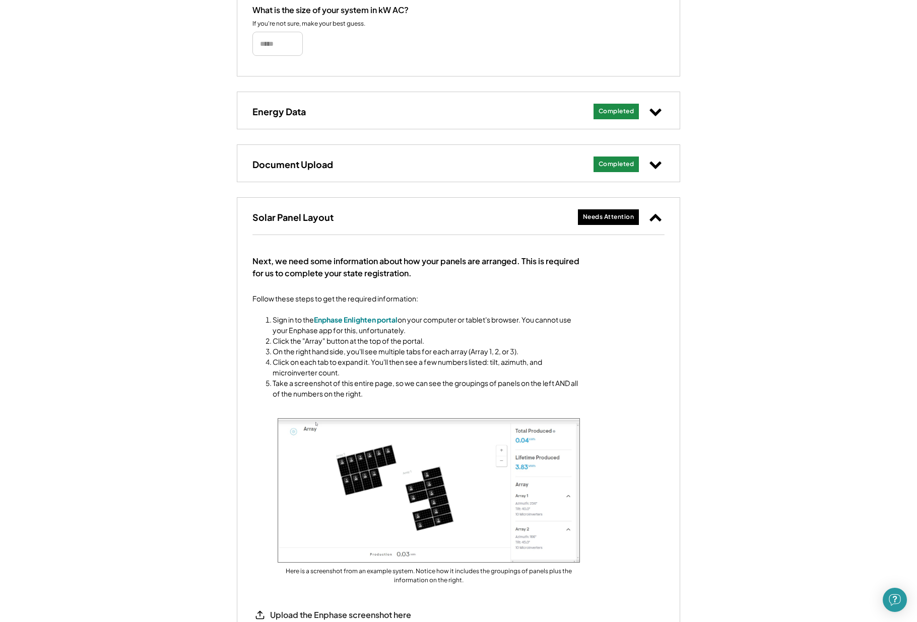
click at [613, 215] on div "Needs Attention" at bounding box center [608, 217] width 51 height 9
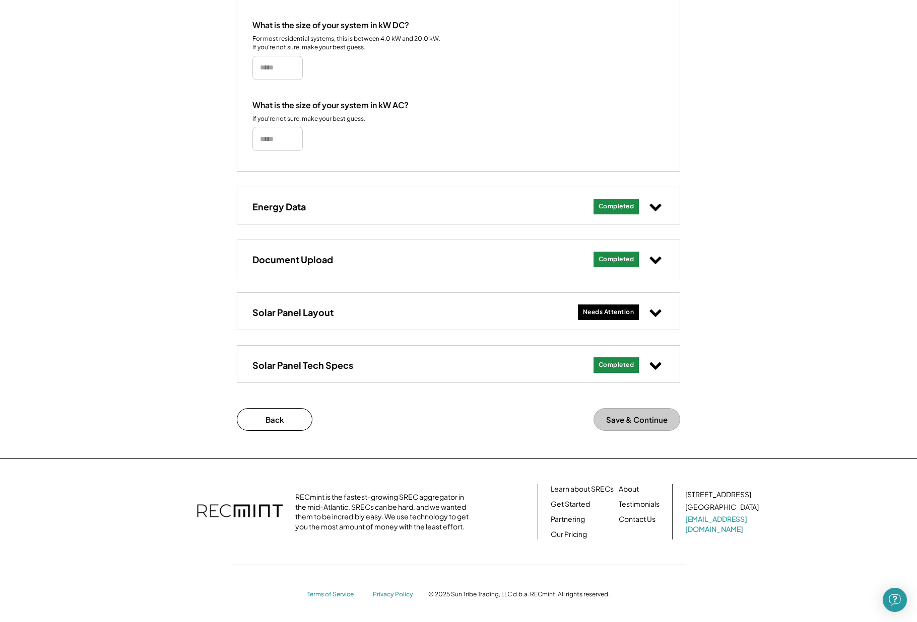
scroll to position [277, 0]
click at [614, 309] on div "Needs Attention" at bounding box center [608, 313] width 51 height 9
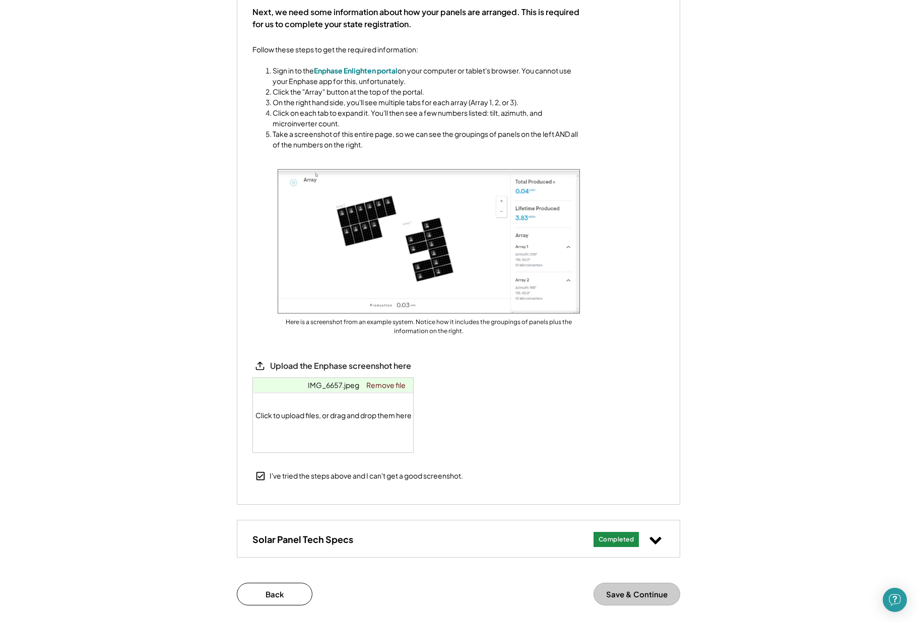
scroll to position [633, 0]
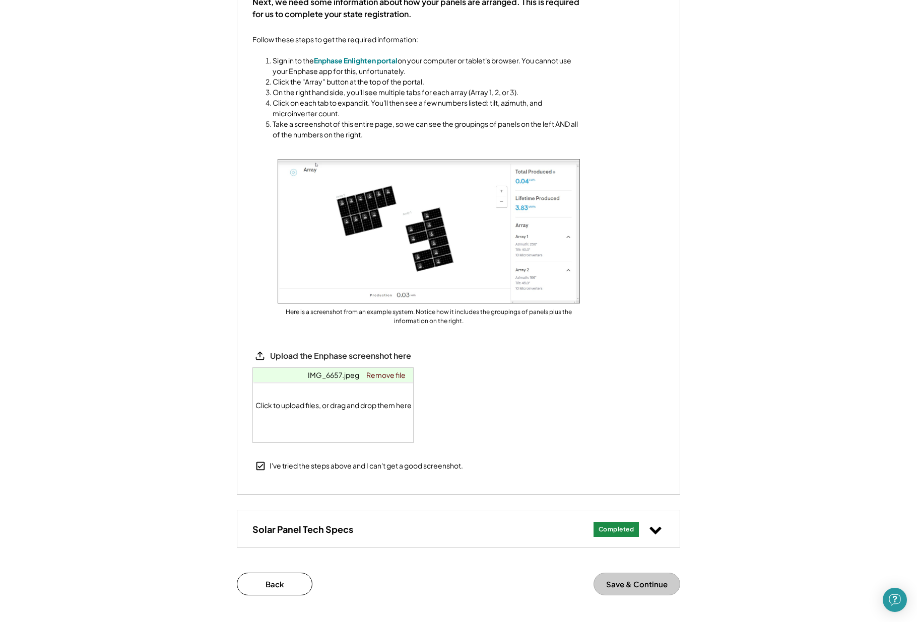
click at [261, 463] on use at bounding box center [260, 466] width 9 height 9
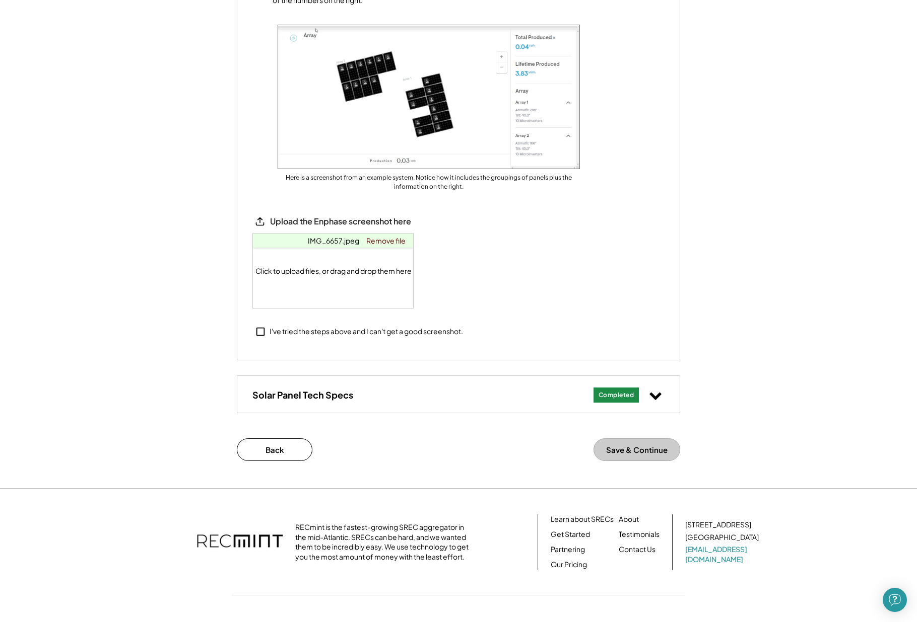
scroll to position [776, 0]
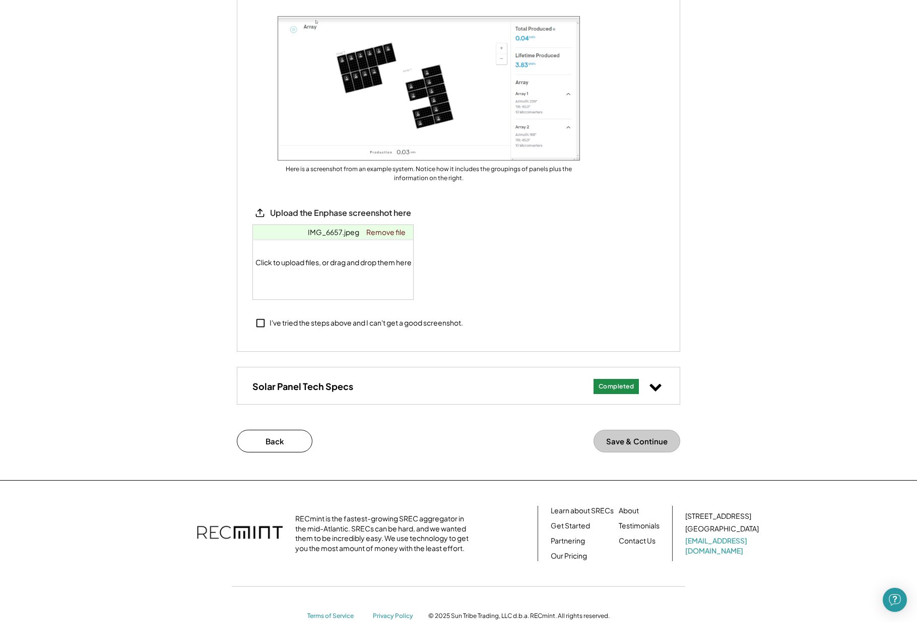
click at [605, 384] on div "Completed" at bounding box center [616, 387] width 36 height 9
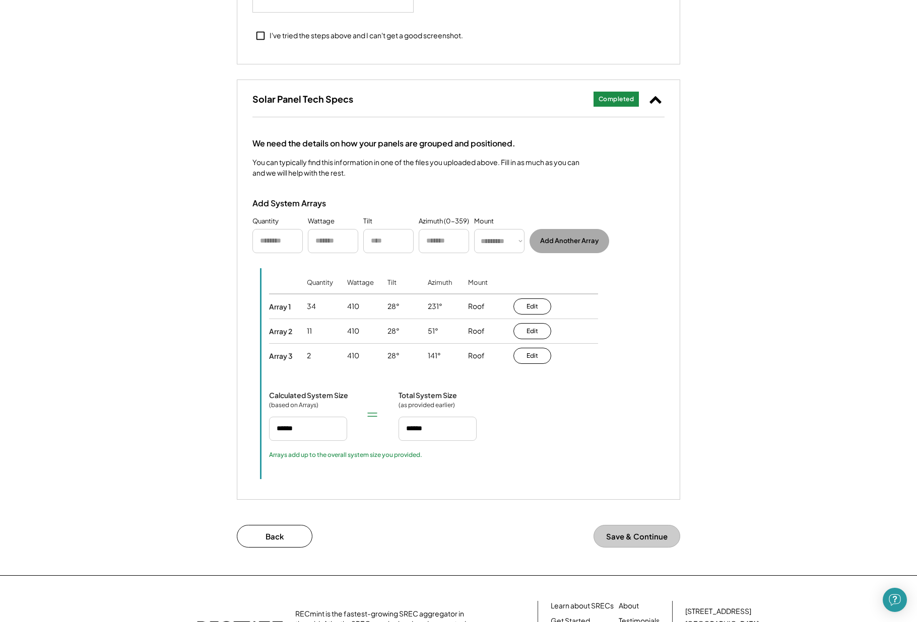
scroll to position [1098, 0]
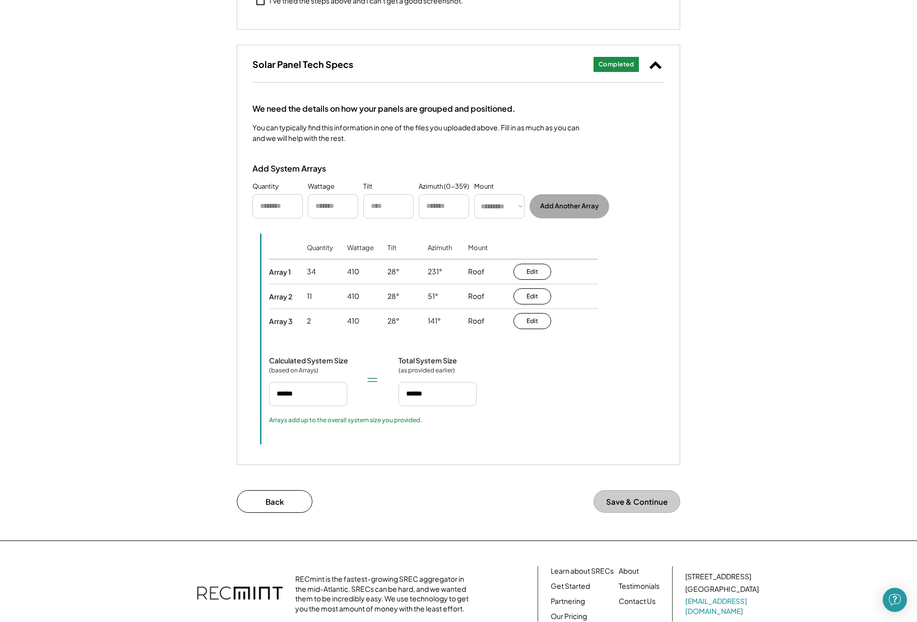
click at [637, 499] on button "Save & Continue" at bounding box center [636, 502] width 87 height 23
drag, startPoint x: 675, startPoint y: 509, endPoint x: 644, endPoint y: 498, distance: 33.6
click at [667, 506] on div "Back Save & Continue" at bounding box center [458, 503] width 443 height 25
click at [644, 498] on button "Save & Continue" at bounding box center [636, 502] width 87 height 23
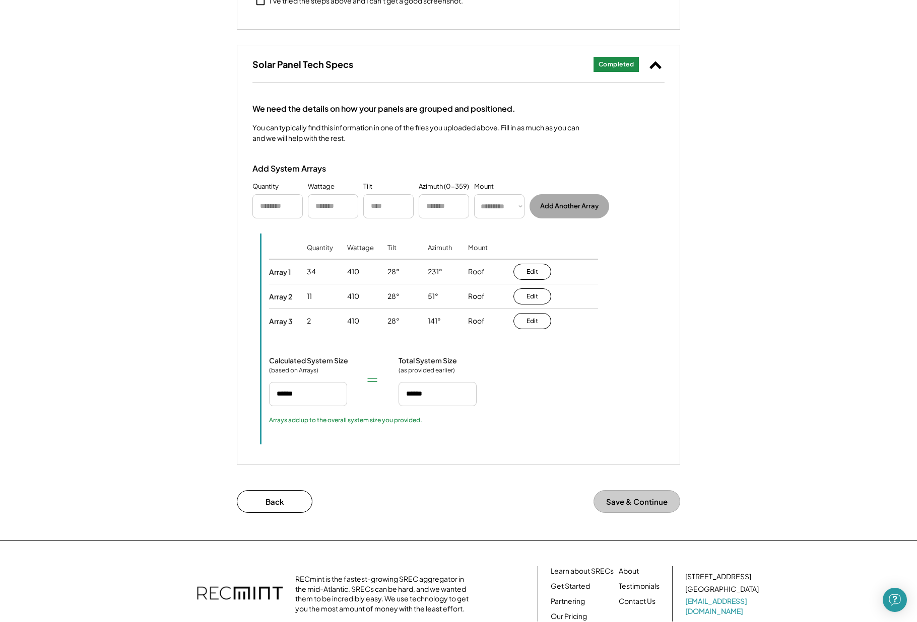
click at [644, 498] on button "Save & Continue" at bounding box center [636, 502] width 87 height 23
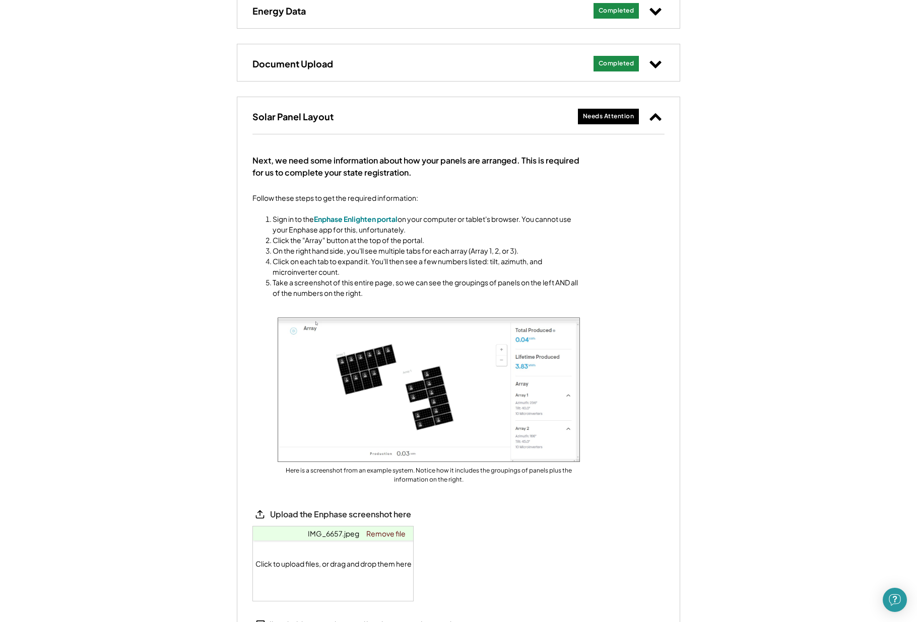
scroll to position [443, 0]
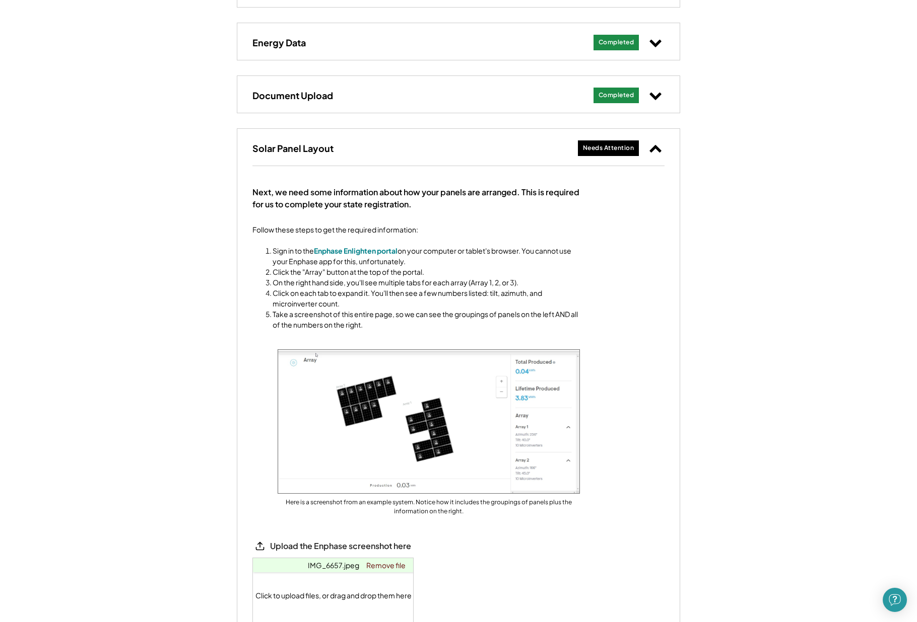
click at [629, 146] on div "Needs Attention" at bounding box center [608, 148] width 51 height 9
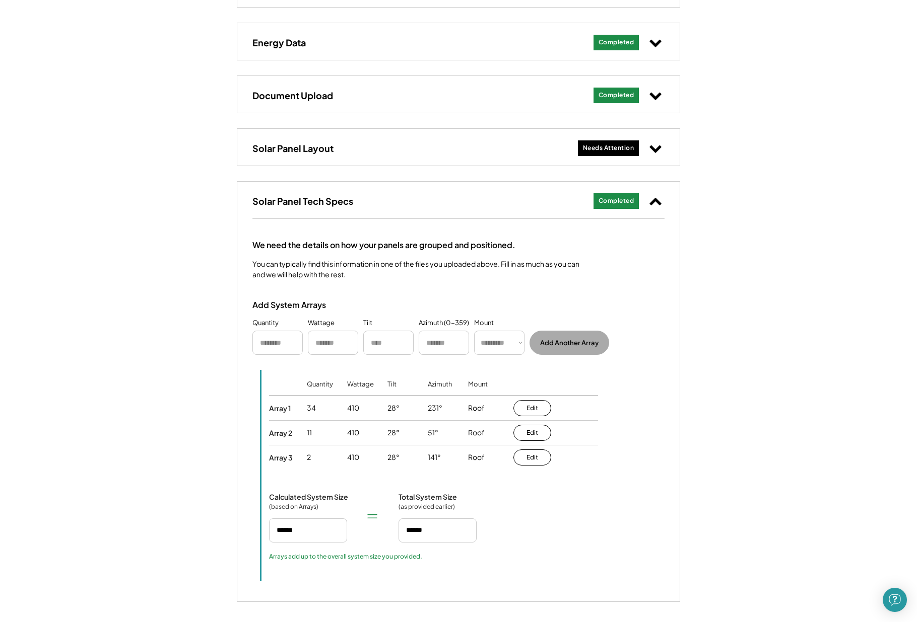
click at [279, 342] on input "input" at bounding box center [277, 343] width 50 height 24
type input "**"
click at [397, 342] on input "input" at bounding box center [388, 343] width 50 height 24
type input "***"
click at [427, 341] on input "input" at bounding box center [444, 343] width 50 height 24
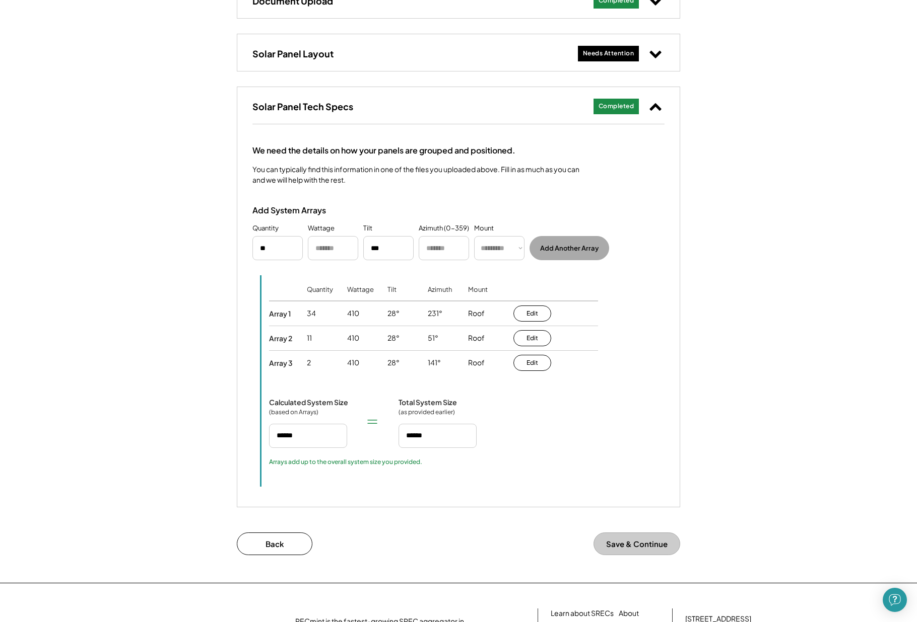
scroll to position [536, 0]
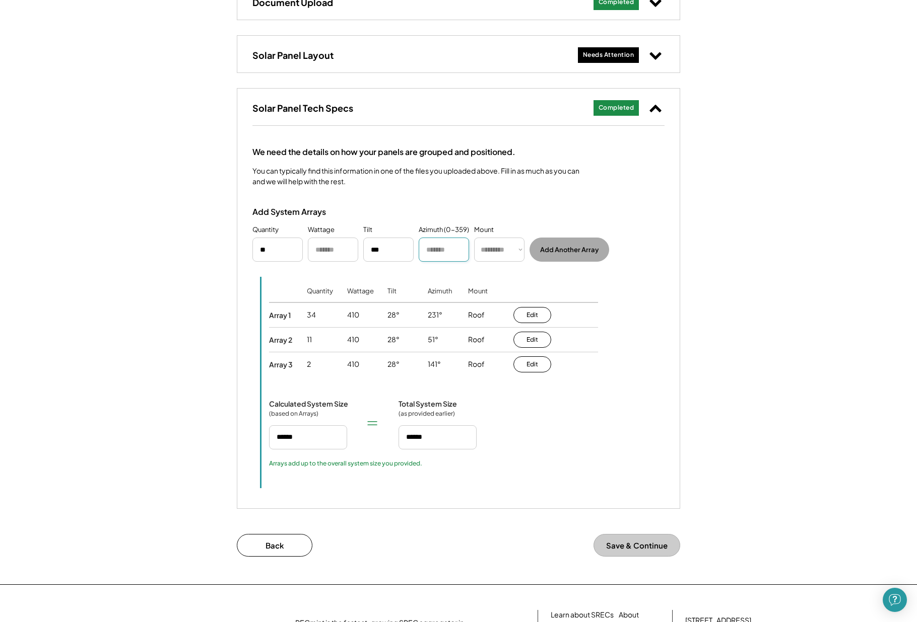
click at [611, 52] on div "Needs Attention" at bounding box center [608, 55] width 51 height 9
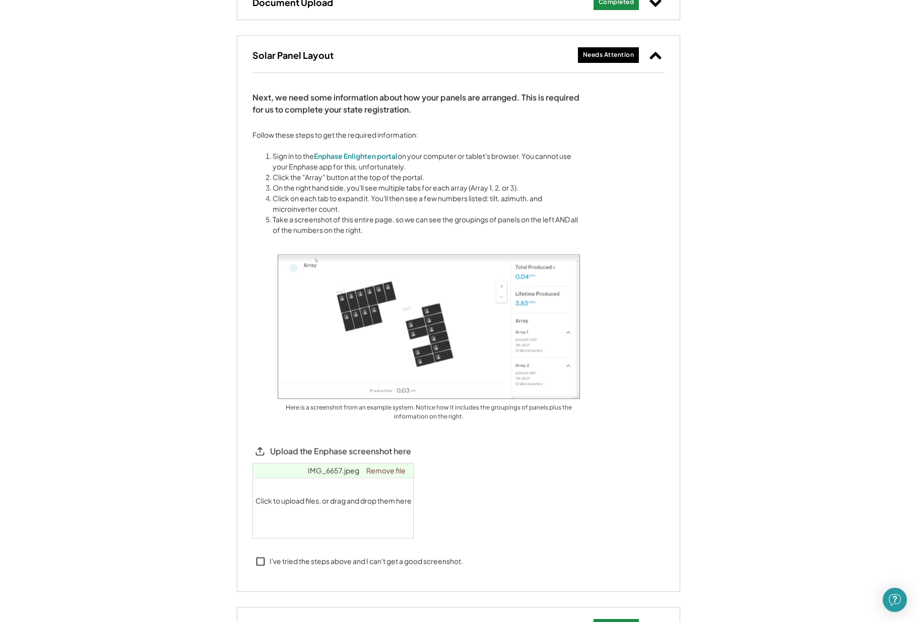
scroll to position [535, 0]
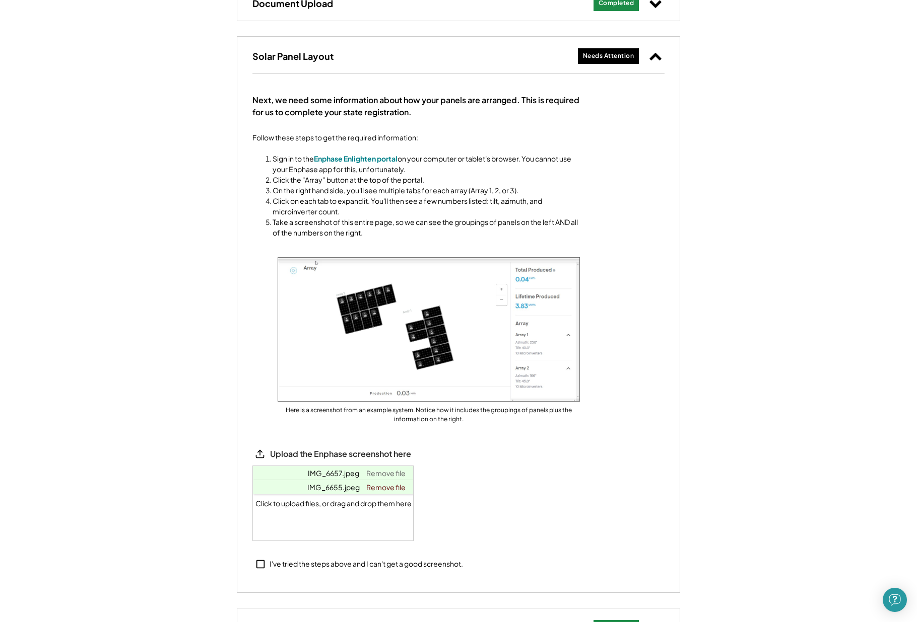
click at [394, 470] on link "Remove file" at bounding box center [386, 473] width 46 height 14
click at [329, 471] on span "IMG_6655.jpeg" at bounding box center [333, 473] width 52 height 9
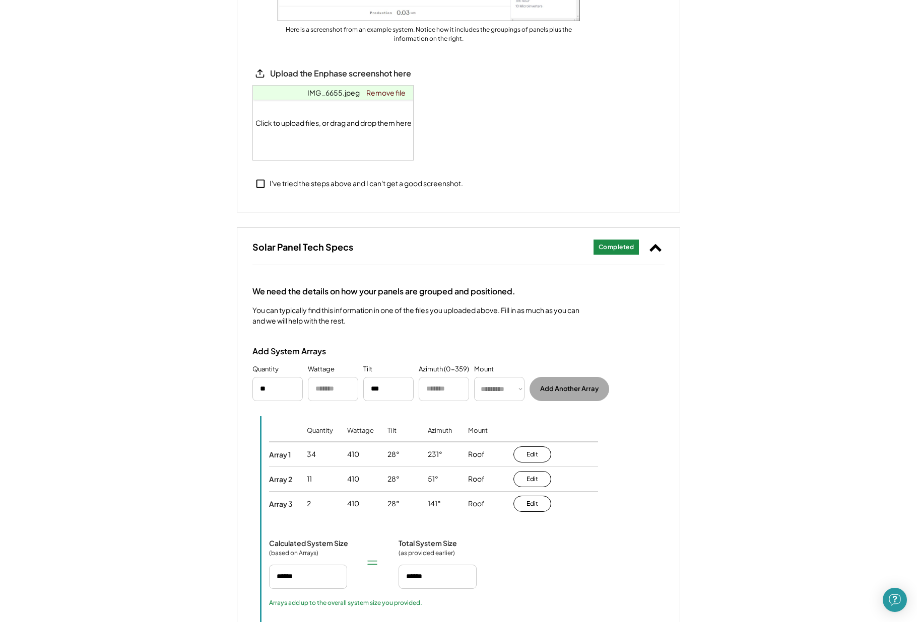
scroll to position [928, 0]
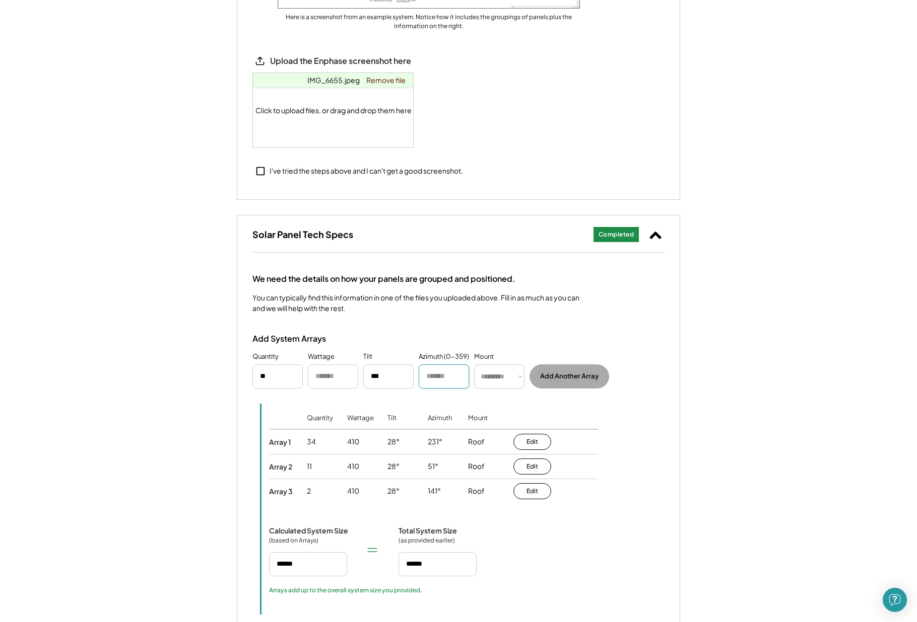
click at [437, 374] on input "input" at bounding box center [444, 377] width 50 height 24
type input "***"
select select "******"
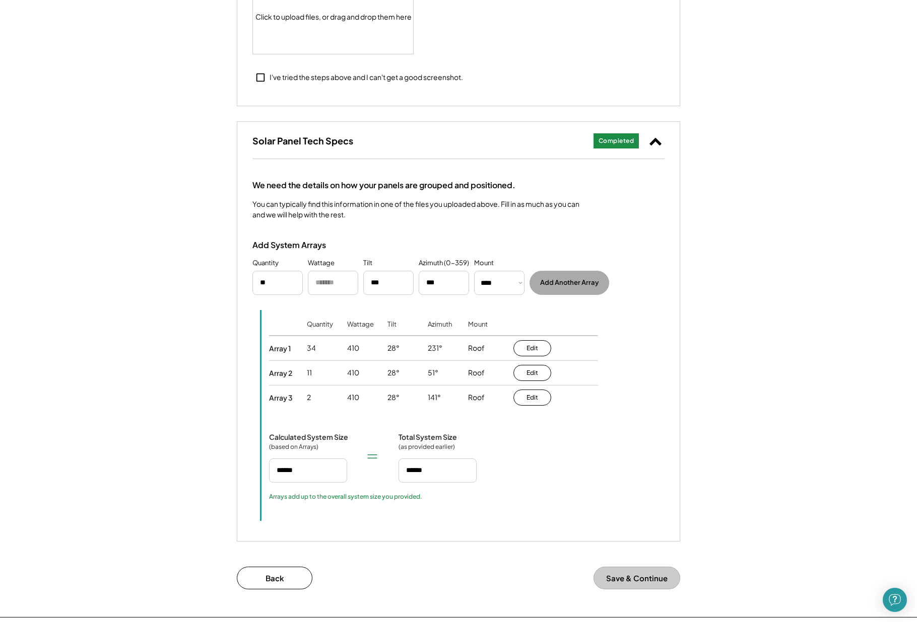
scroll to position [1059, 0]
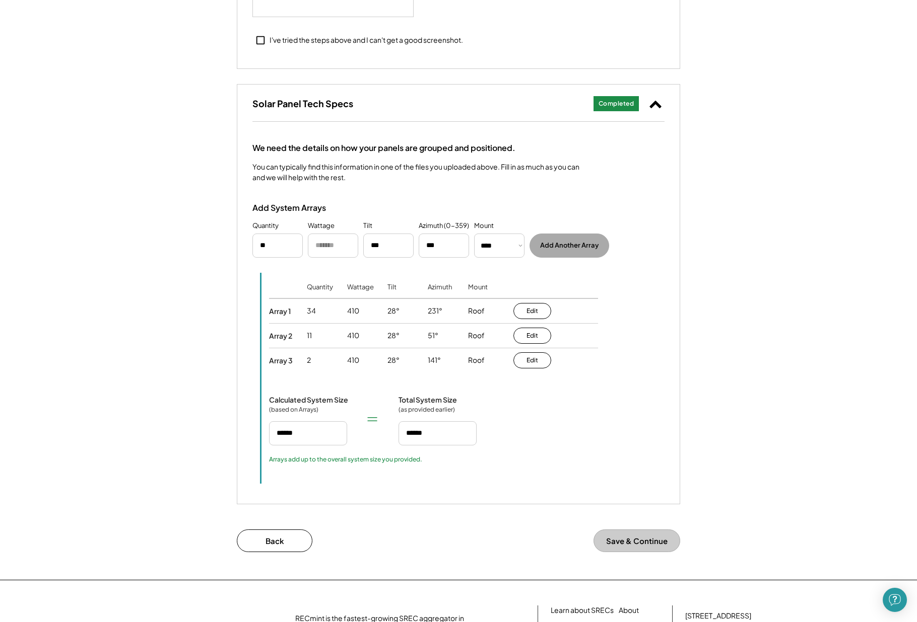
click at [622, 534] on button "Save & Continue" at bounding box center [636, 541] width 87 height 23
click at [624, 537] on button "Save & Continue" at bounding box center [636, 541] width 87 height 23
drag, startPoint x: 622, startPoint y: 535, endPoint x: 597, endPoint y: 475, distance: 64.8
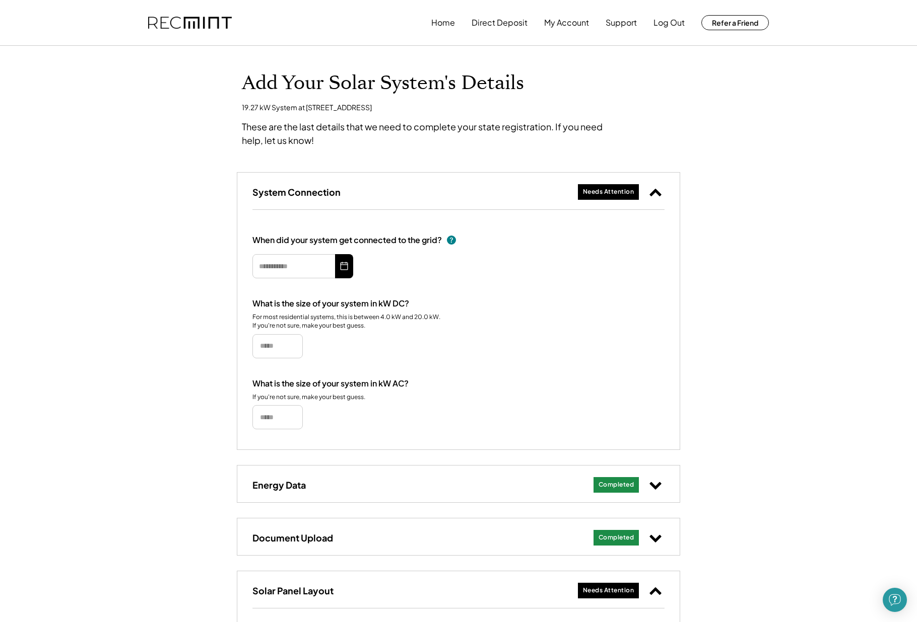
scroll to position [0, 0]
click at [342, 270] on icon at bounding box center [344, 266] width 10 height 16
click at [343, 269] on icon at bounding box center [344, 266] width 10 height 16
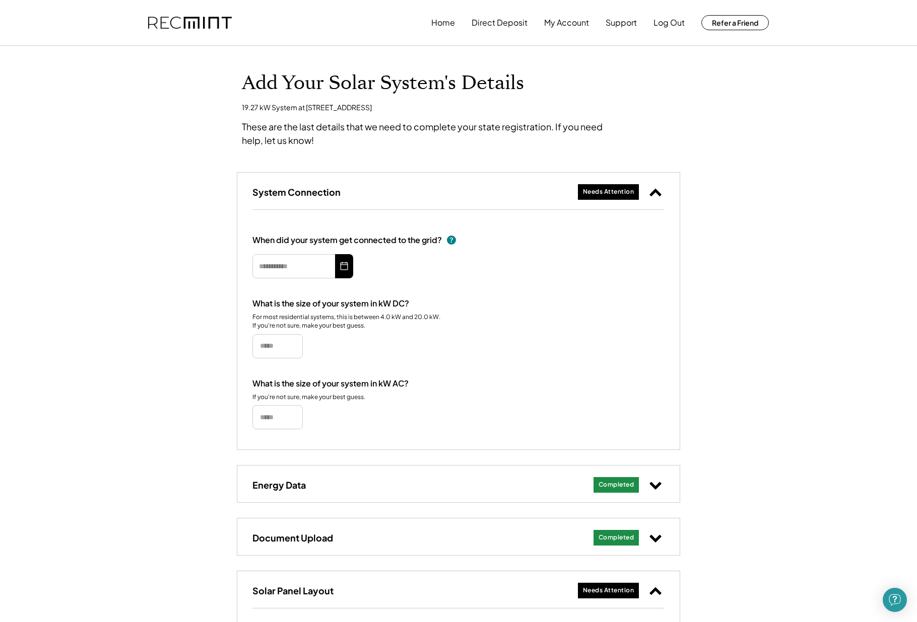
drag, startPoint x: 343, startPoint y: 269, endPoint x: 334, endPoint y: 258, distance: 13.9
click at [343, 268] on icon at bounding box center [344, 266] width 10 height 16
click at [315, 238] on div "When did your system get connected to the grid?" at bounding box center [346, 240] width 189 height 11
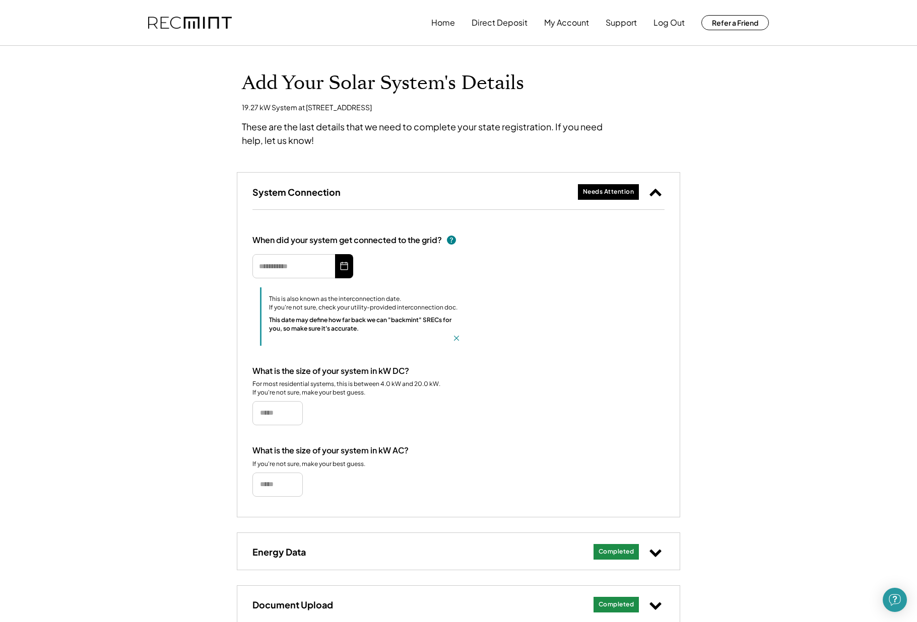
click at [347, 269] on use at bounding box center [344, 266] width 10 height 10
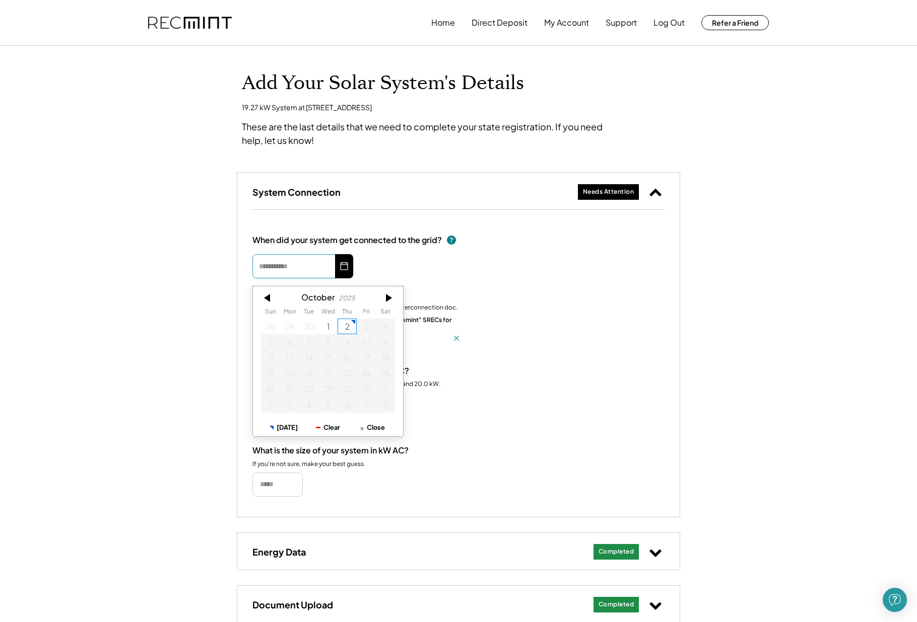
click at [268, 267] on input "text" at bounding box center [302, 266] width 101 height 24
click at [267, 290] on div at bounding box center [268, 290] width 30 height 16
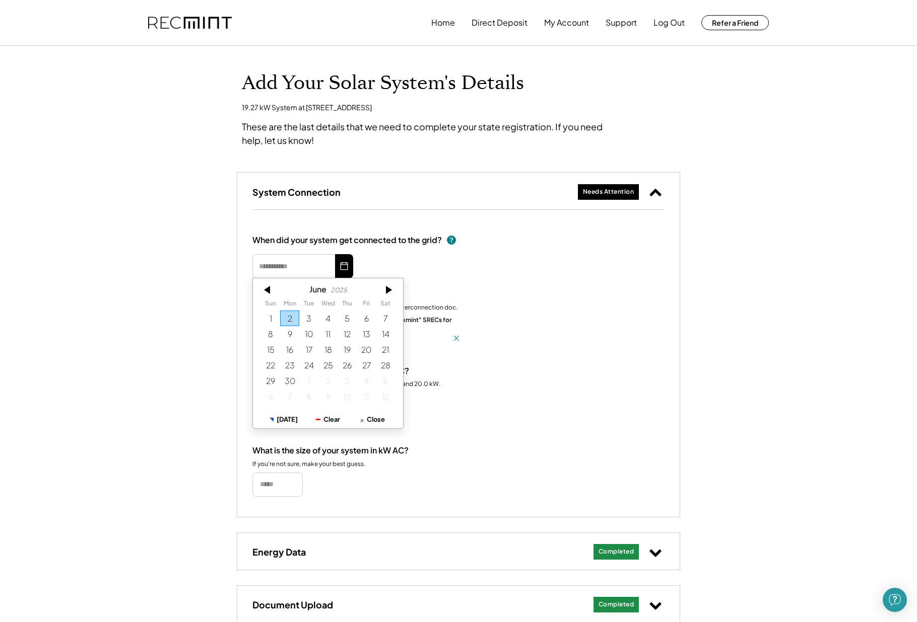
click at [267, 290] on div at bounding box center [268, 290] width 30 height 16
click at [469, 402] on div "What is the size of your system in kW DC? For most residential systems, this is…" at bounding box center [458, 395] width 412 height 59
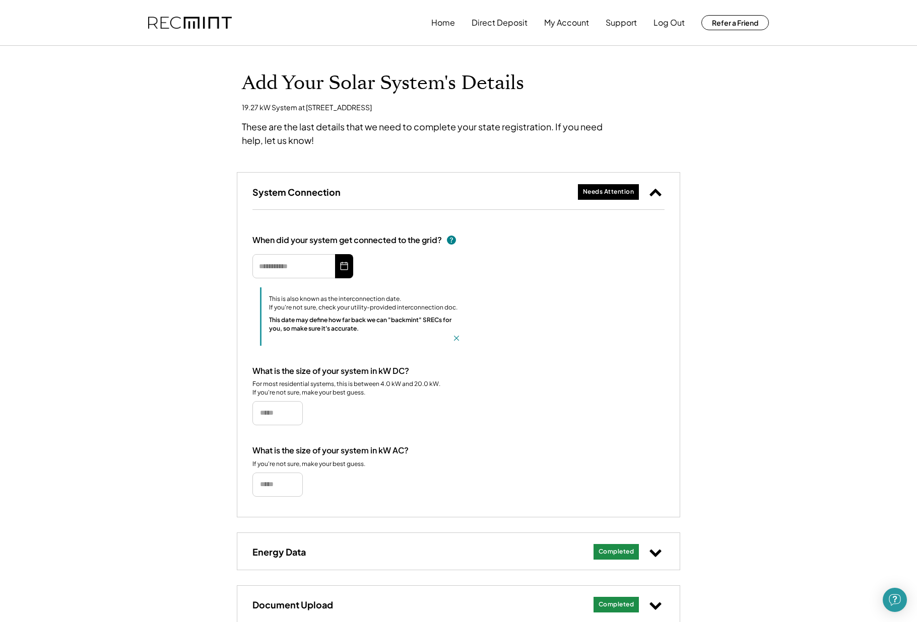
click at [340, 266] on use at bounding box center [344, 266] width 10 height 10
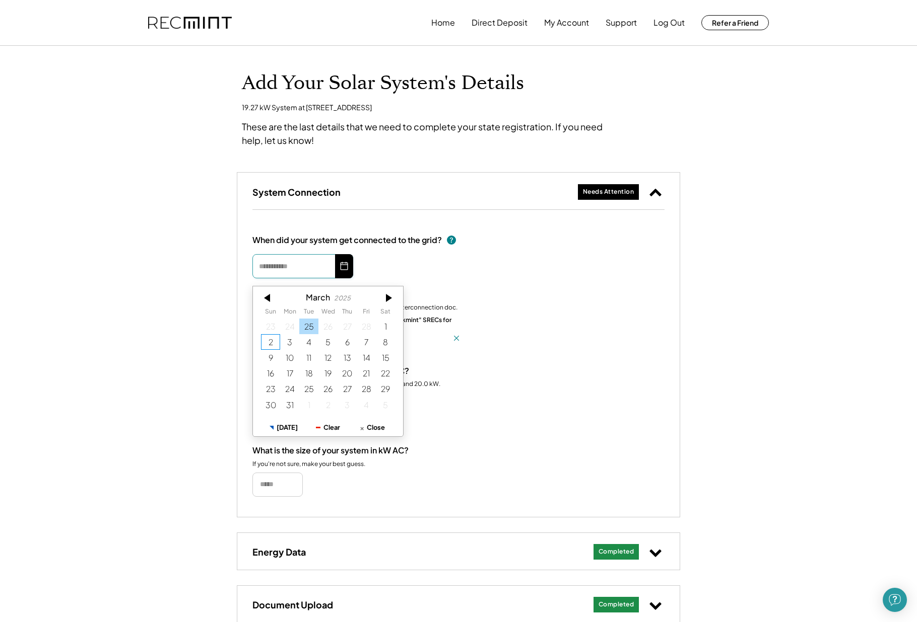
drag, startPoint x: 306, startPoint y: 269, endPoint x: 304, endPoint y: 312, distance: 42.9
click at [309, 269] on input "text" at bounding box center [302, 266] width 101 height 24
click at [390, 286] on div at bounding box center [388, 290] width 30 height 16
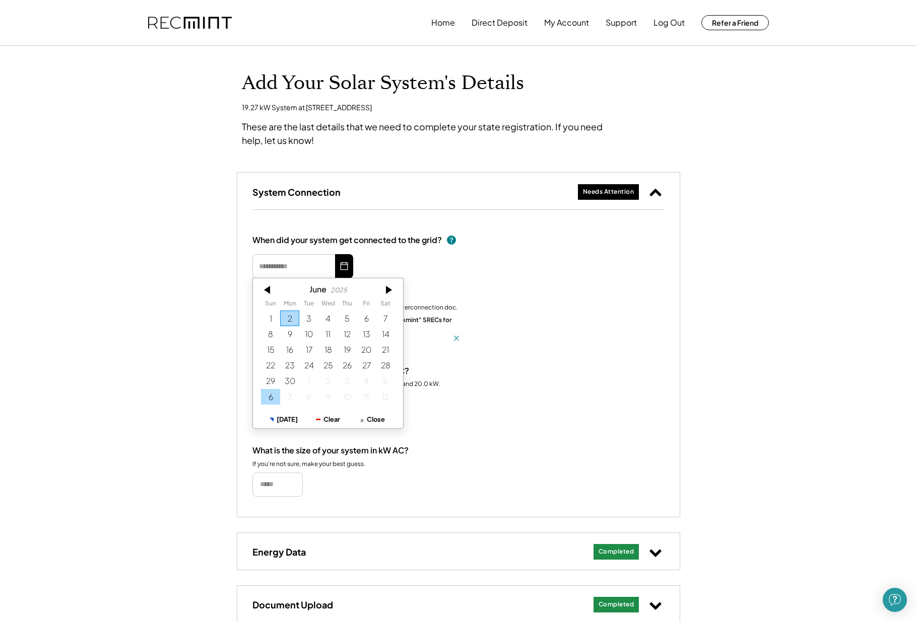
scroll to position [4, 0]
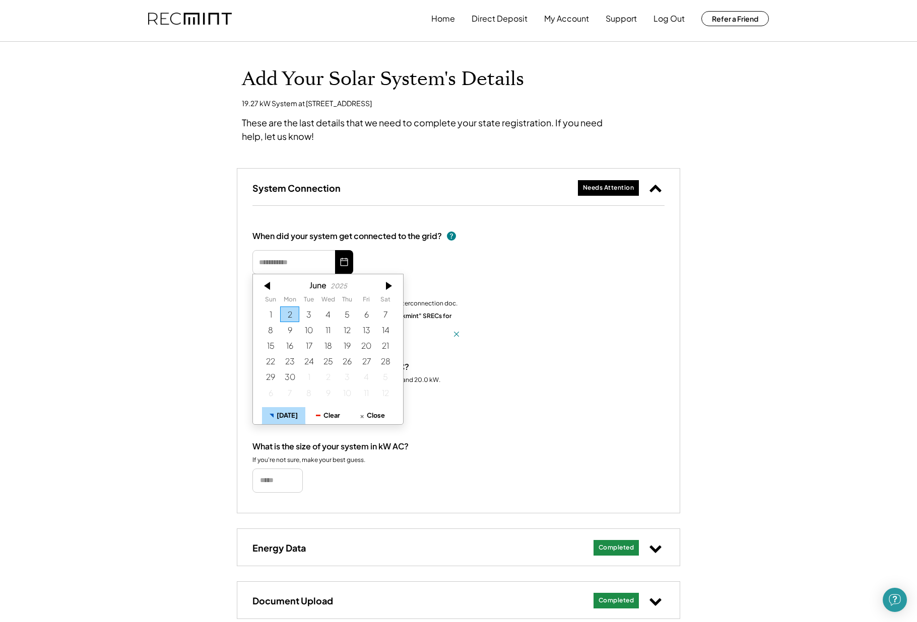
click at [282, 415] on button "Today" at bounding box center [283, 416] width 44 height 18
type input "**********"
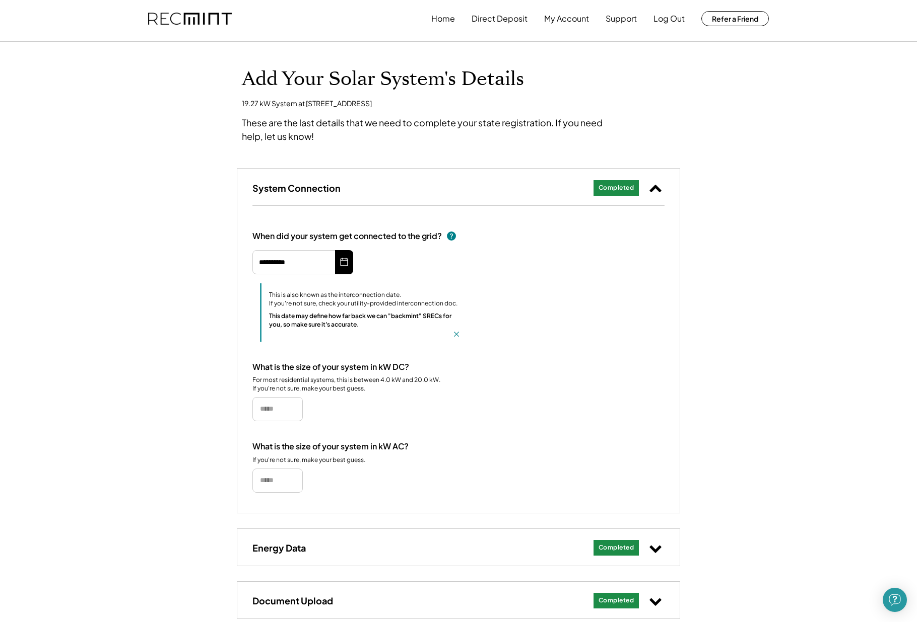
click at [339, 259] on icon at bounding box center [344, 262] width 10 height 16
click at [346, 263] on icon at bounding box center [344, 262] width 10 height 16
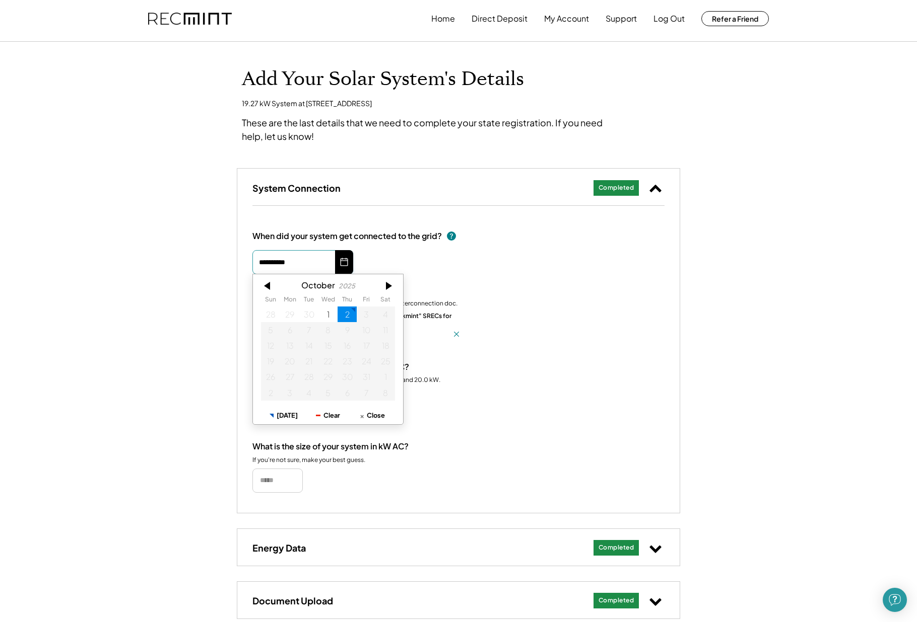
click at [272, 265] on input "**********" at bounding box center [302, 262] width 101 height 24
click at [343, 261] on icon at bounding box center [344, 262] width 10 height 16
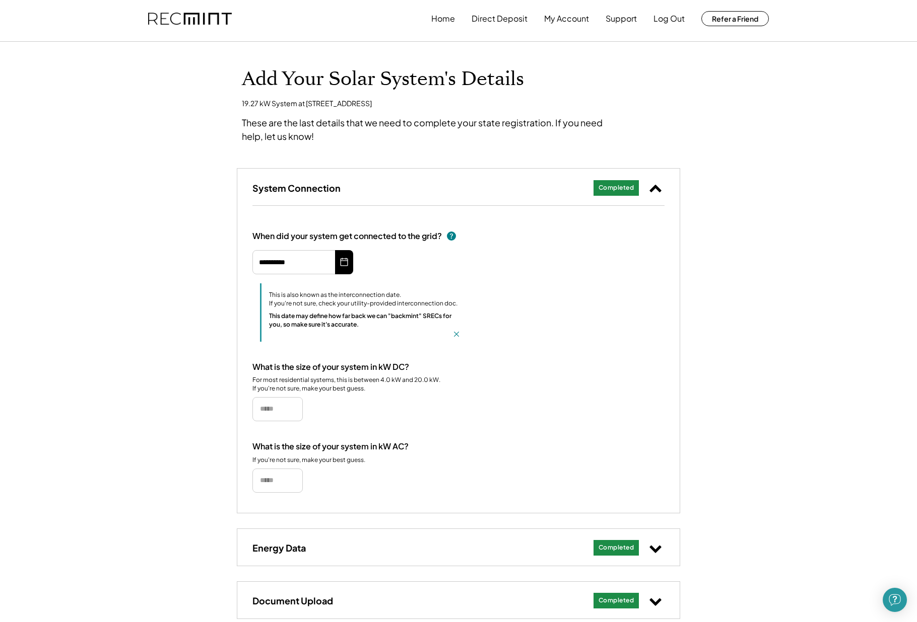
click at [293, 306] on div "This is also known as the interconnection date. If you're not sure, check your …" at bounding box center [363, 299] width 188 height 17
click at [457, 332] on use at bounding box center [456, 334] width 5 height 5
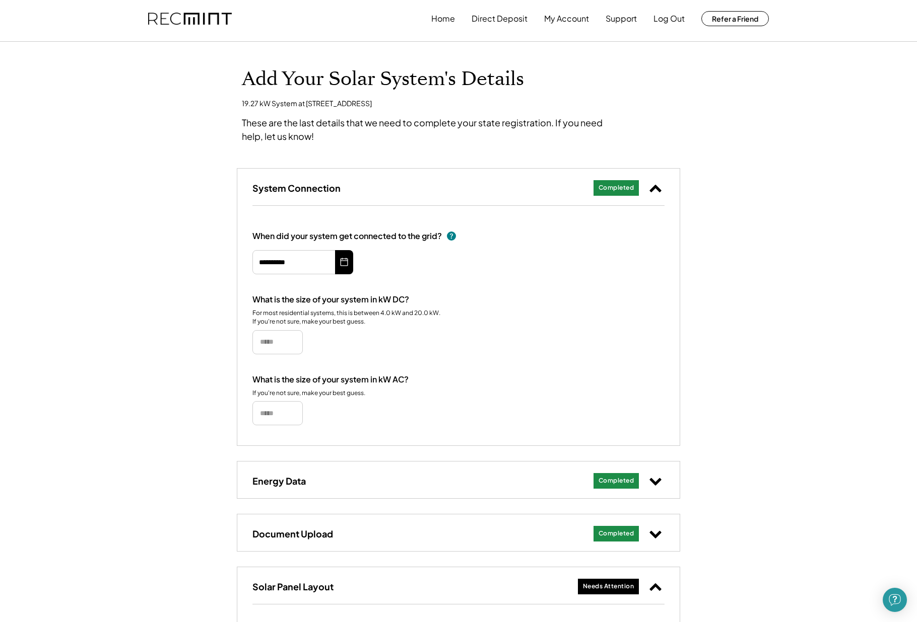
click at [285, 266] on input "**********" at bounding box center [302, 262] width 101 height 24
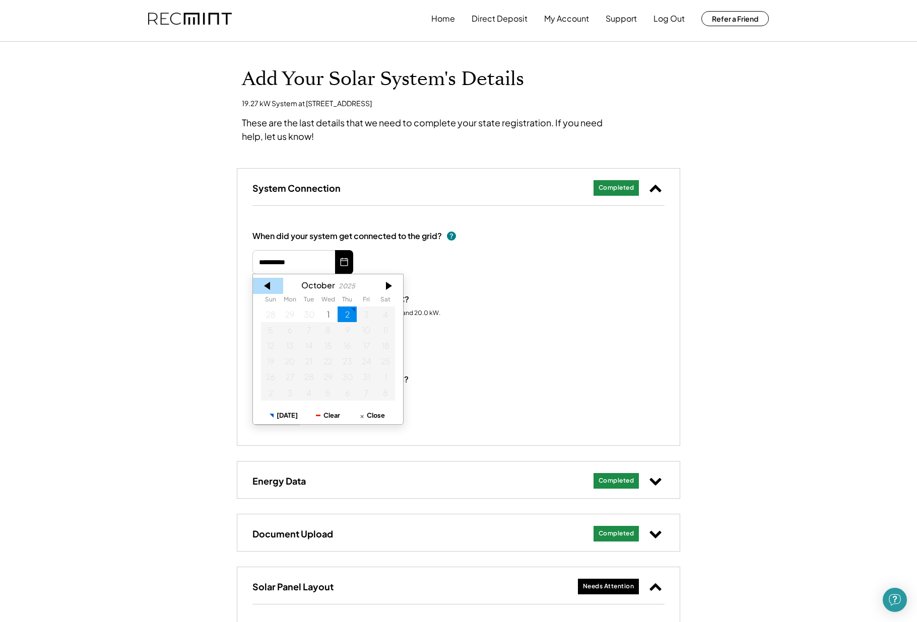
click at [265, 287] on div at bounding box center [268, 286] width 30 height 16
click at [281, 415] on button "Today" at bounding box center [283, 416] width 44 height 18
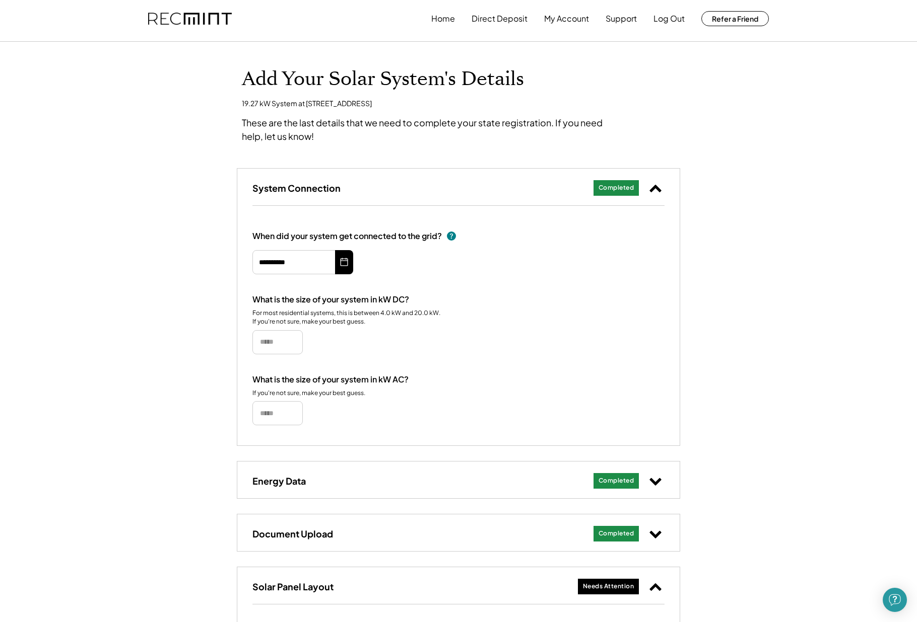
click at [343, 265] on use at bounding box center [344, 262] width 10 height 10
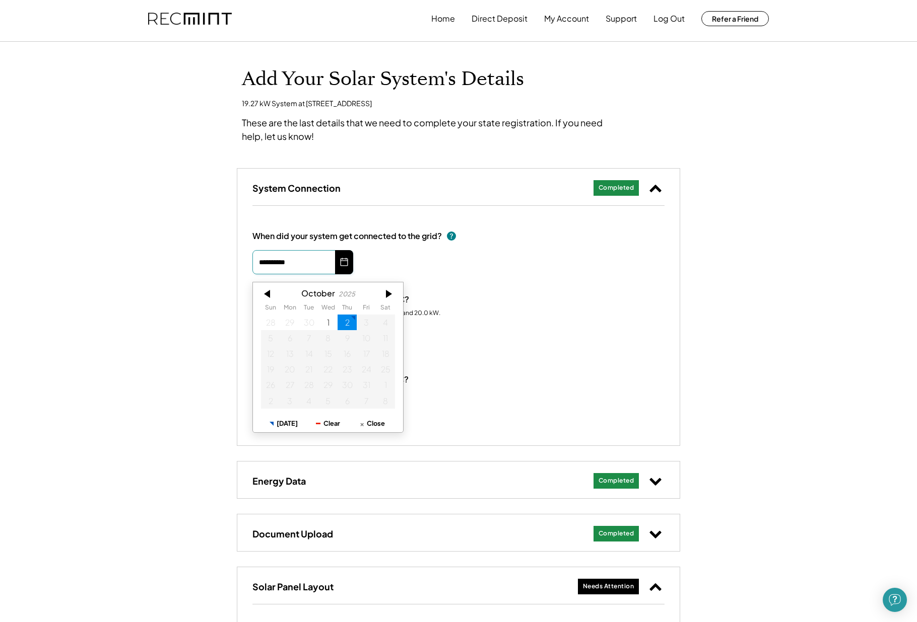
click at [284, 264] on input "**********" at bounding box center [302, 262] width 101 height 24
click at [267, 285] on div at bounding box center [268, 286] width 30 height 16
drag, startPoint x: 289, startPoint y: 262, endPoint x: 300, endPoint y: 260, distance: 10.8
click at [289, 262] on input "**********" at bounding box center [302, 262] width 101 height 24
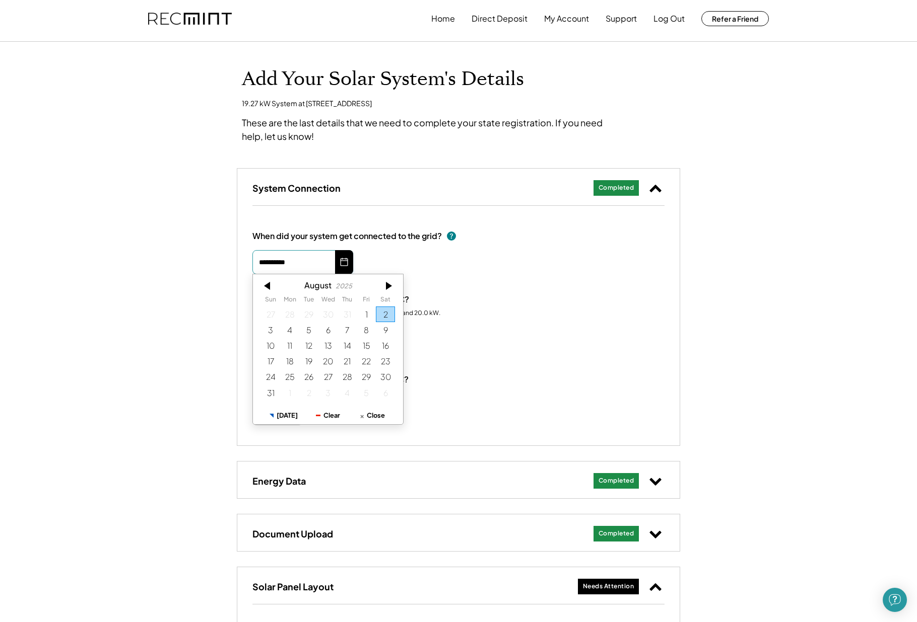
click at [310, 260] on input "**********" at bounding box center [302, 262] width 101 height 24
click at [271, 287] on div at bounding box center [268, 286] width 30 height 16
click at [267, 288] on div at bounding box center [268, 286] width 30 height 16
click at [322, 414] on button "Clear" at bounding box center [328, 416] width 44 height 18
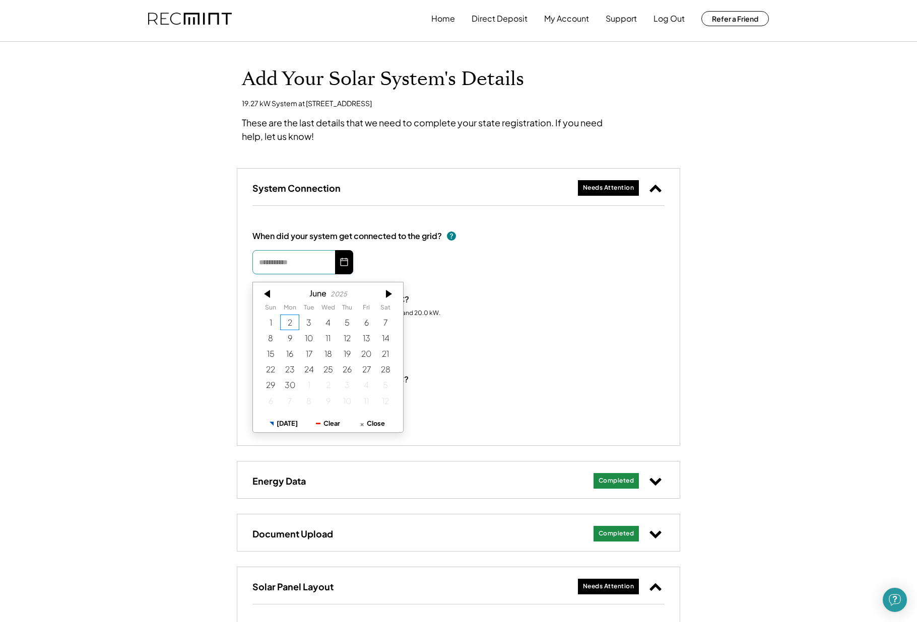
click at [266, 264] on input "text" at bounding box center [302, 262] width 101 height 24
click at [287, 415] on button "Today" at bounding box center [283, 416] width 44 height 18
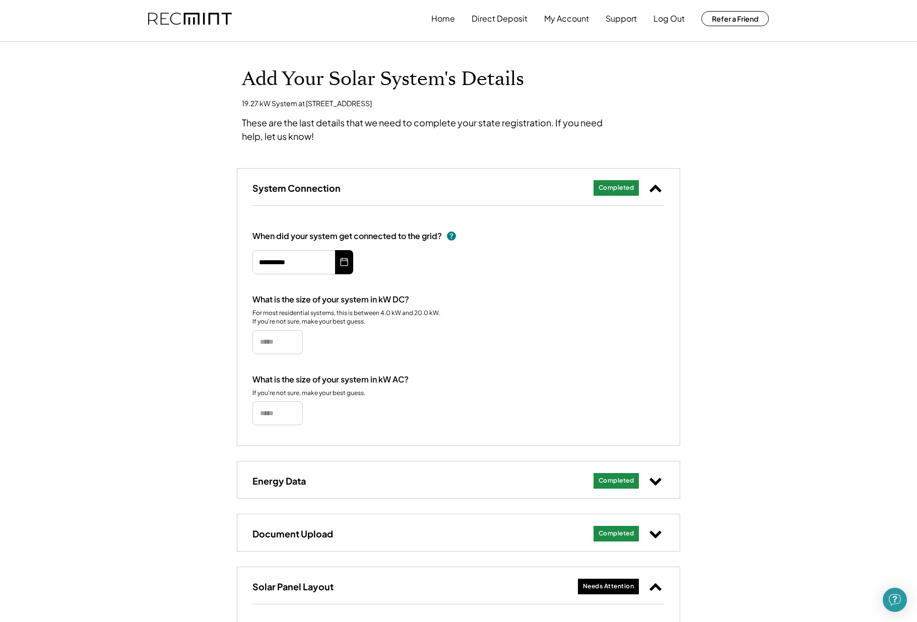
click at [343, 267] on icon at bounding box center [344, 262] width 10 height 16
click at [266, 262] on input "**********" at bounding box center [302, 262] width 101 height 24
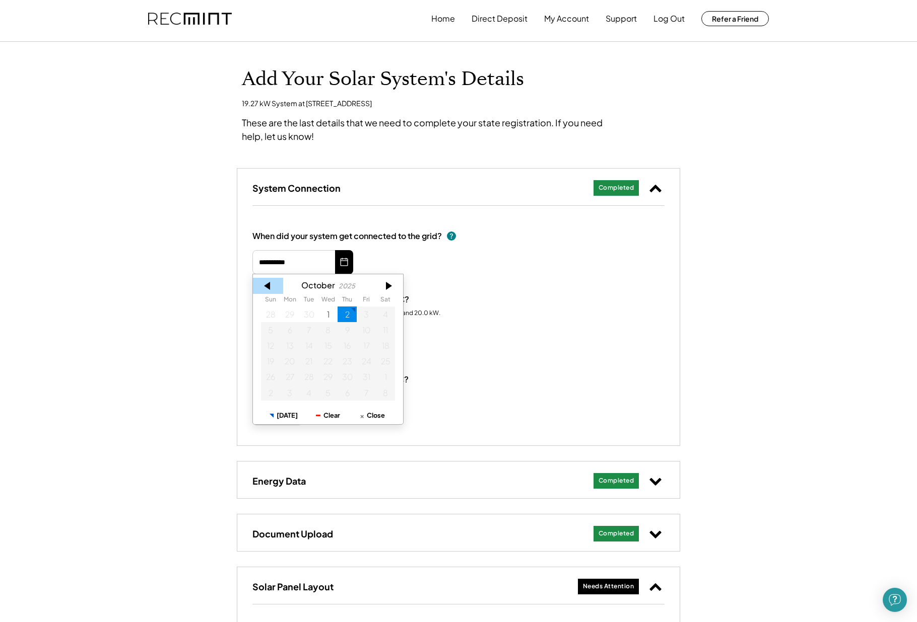
click at [269, 285] on div at bounding box center [268, 286] width 30 height 16
click at [268, 285] on div at bounding box center [268, 286] width 30 height 16
click at [267, 287] on div at bounding box center [268, 286] width 30 height 16
click at [292, 318] on div "2" at bounding box center [289, 315] width 19 height 16
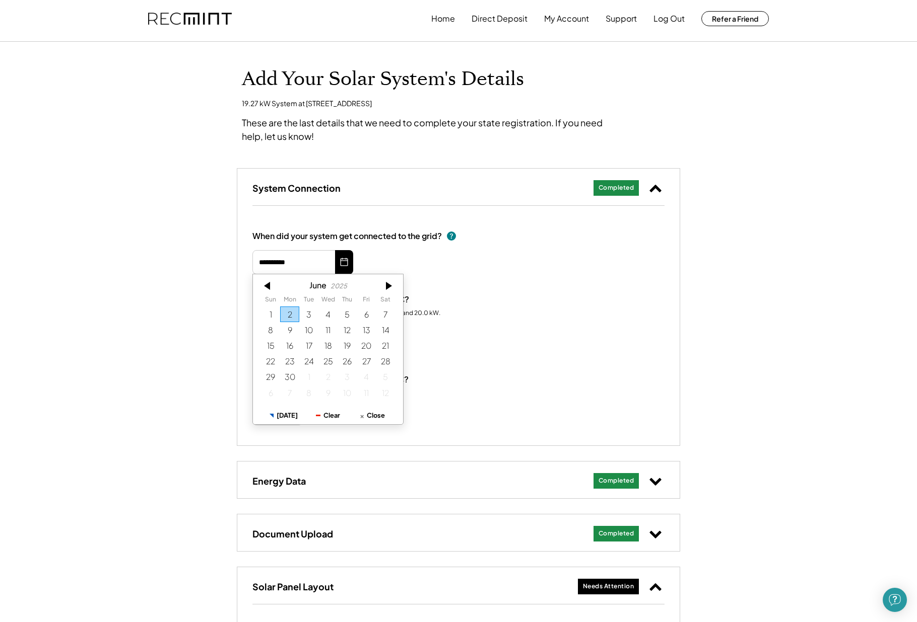
type input "*********"
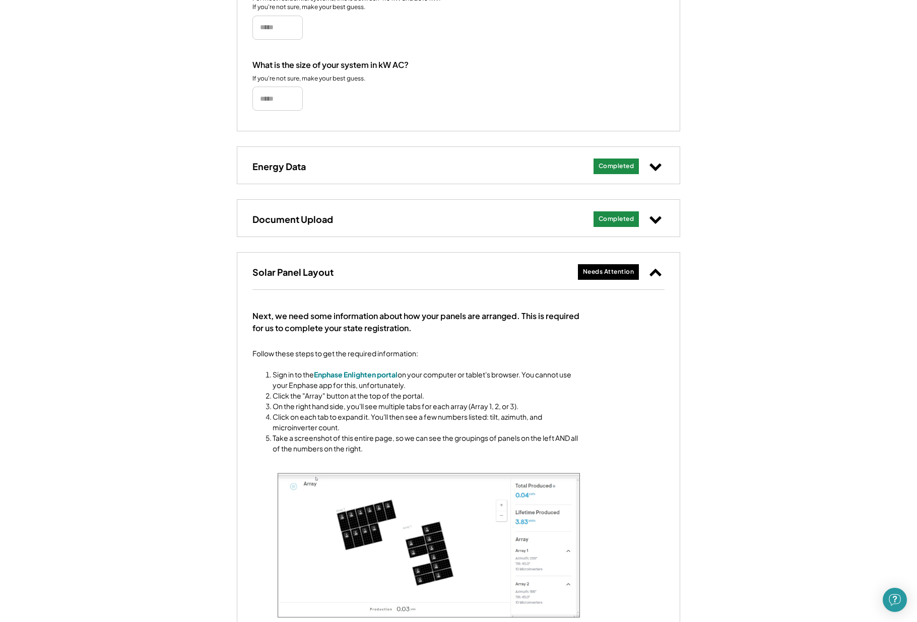
scroll to position [365, 0]
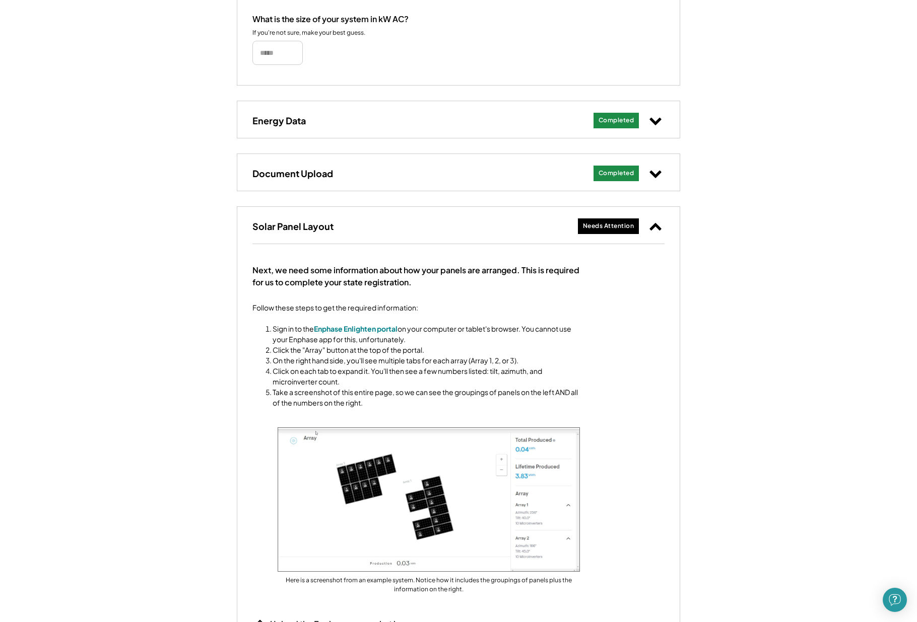
click at [549, 303] on div "Follow these steps to get the required information: Sign in to the Enphase Enli…" at bounding box center [415, 356] width 327 height 106
click at [611, 223] on div "Needs Attention" at bounding box center [608, 226] width 51 height 9
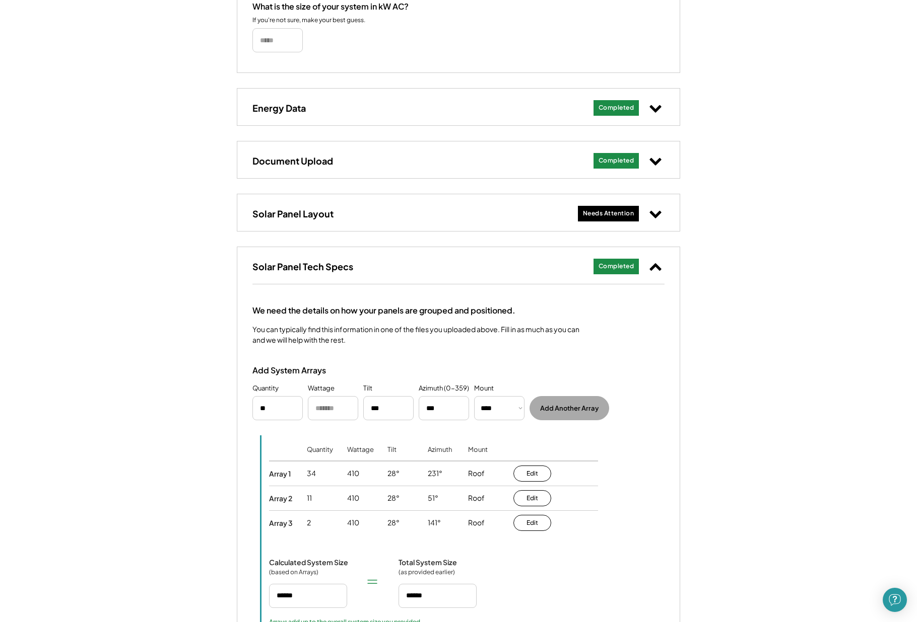
scroll to position [373, 0]
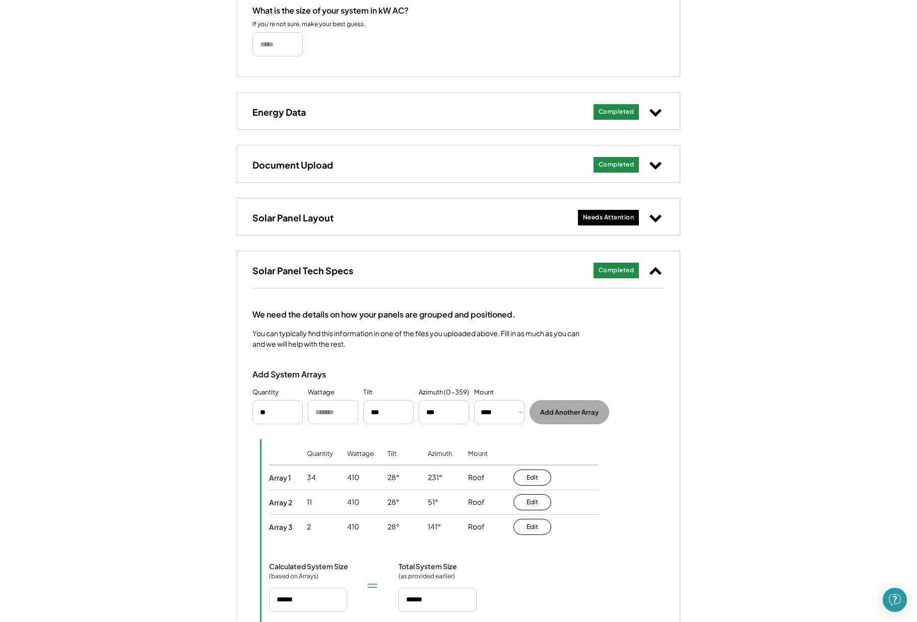
click at [608, 218] on div "Needs Attention" at bounding box center [608, 218] width 51 height 9
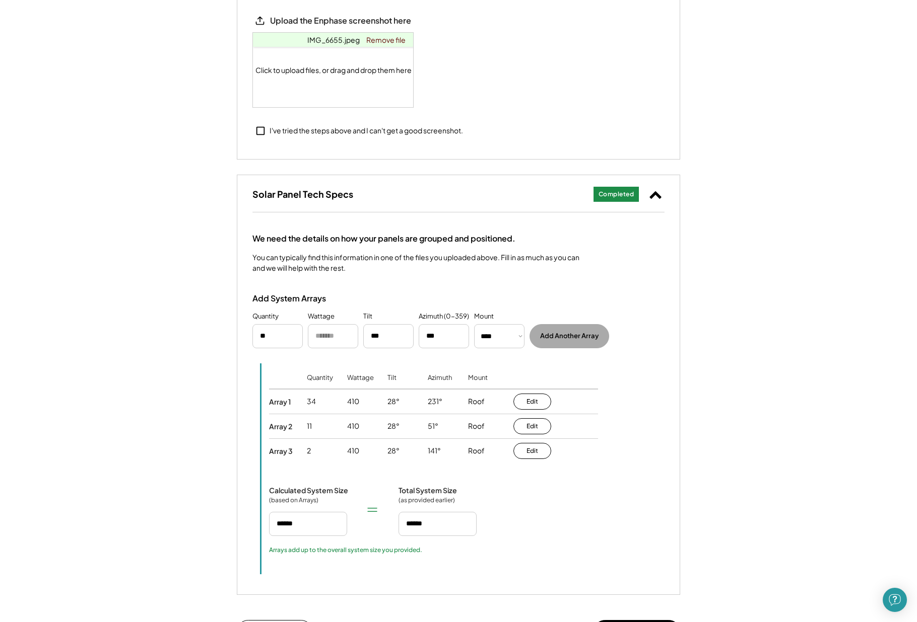
scroll to position [990, 0]
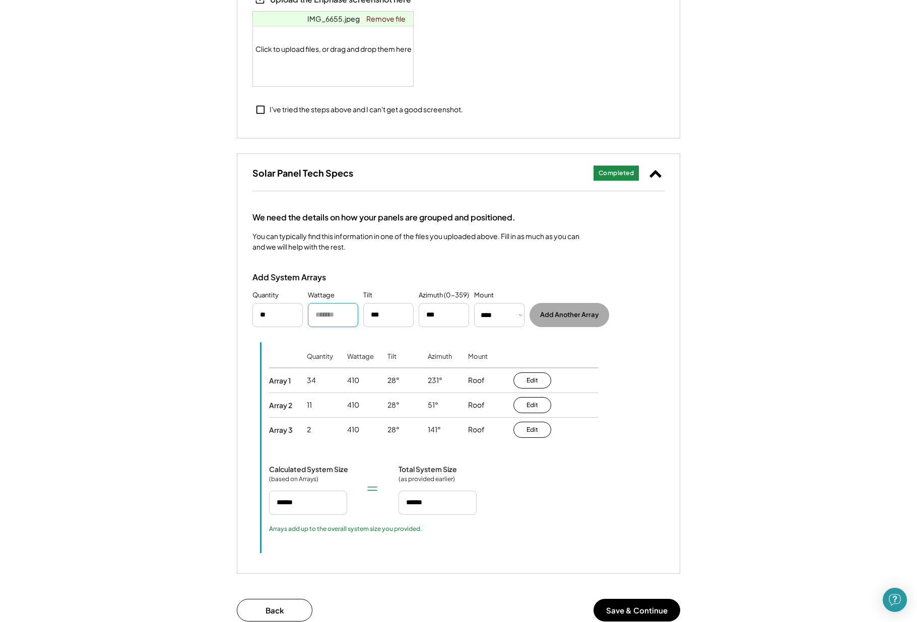
click at [336, 315] on input "input" at bounding box center [333, 315] width 50 height 24
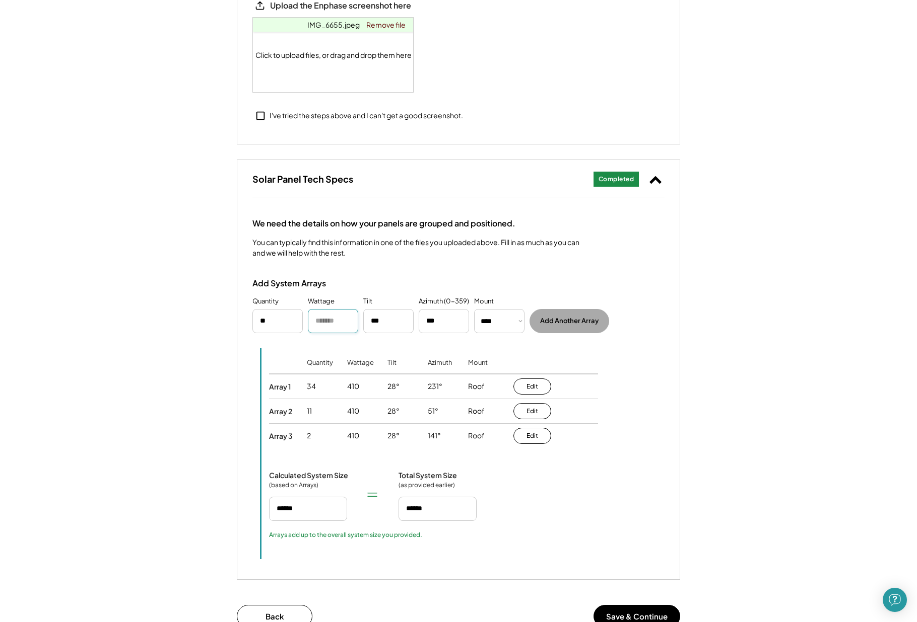
scroll to position [989, 0]
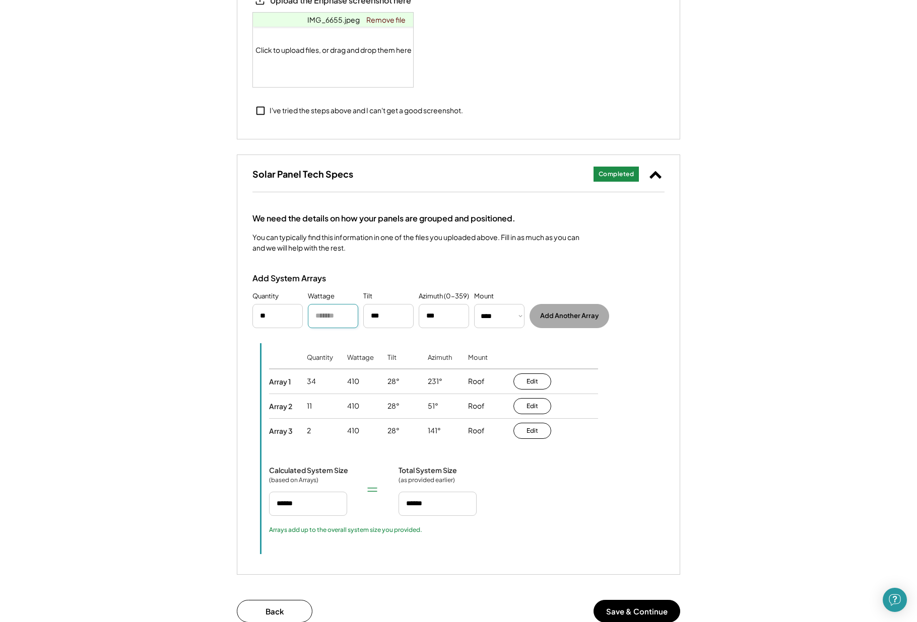
click at [331, 314] on input "input" at bounding box center [333, 316] width 50 height 24
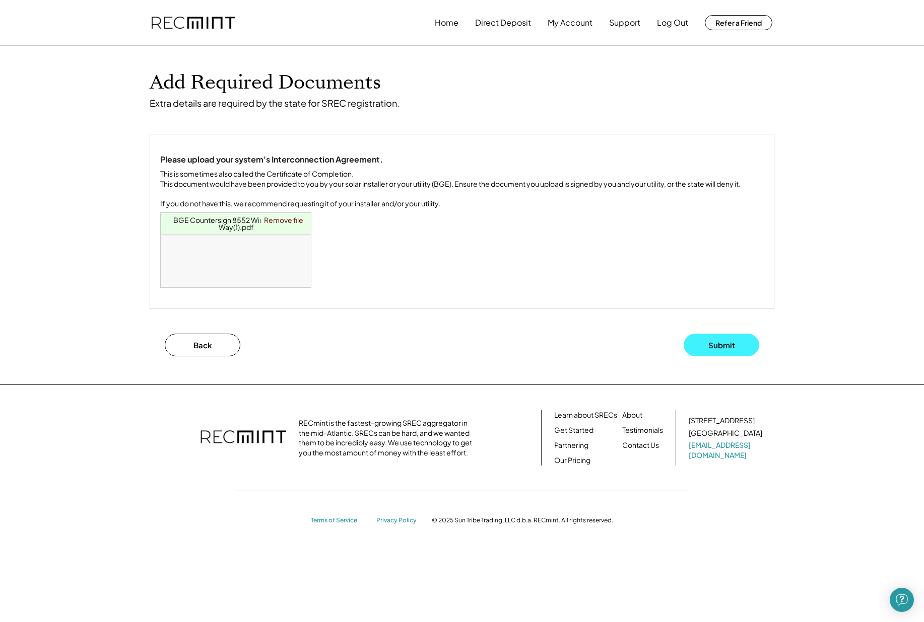
click at [704, 353] on button "Submit" at bounding box center [721, 345] width 76 height 23
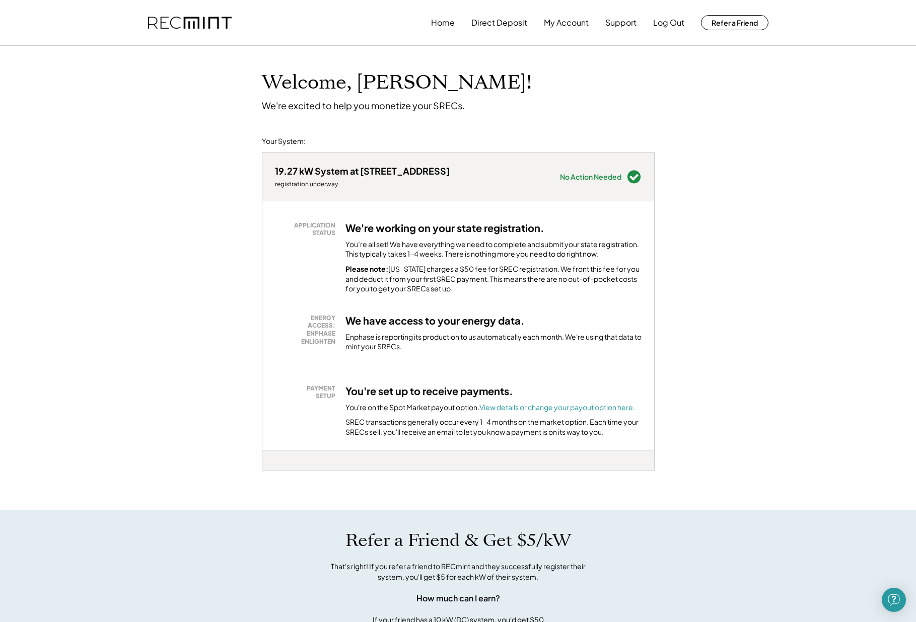
scroll to position [1, 0]
drag, startPoint x: 568, startPoint y: 109, endPoint x: 415, endPoint y: 83, distance: 154.4
click at [415, 83] on div "Welcome, Cindy! We're excited to help you monetize your SRECs. Your System: 19.…" at bounding box center [458, 521] width 916 height 953
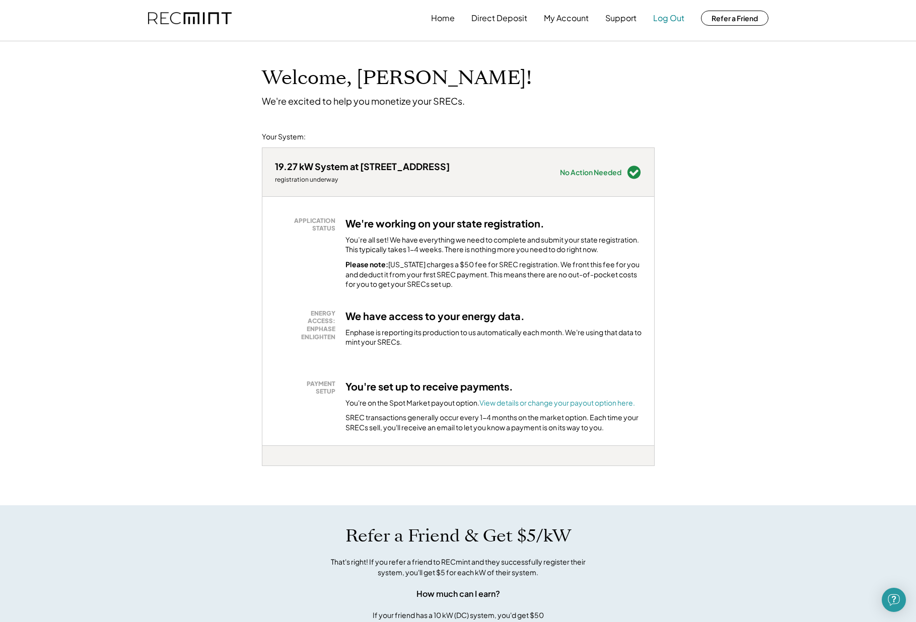
click at [669, 18] on button "Log Out" at bounding box center [668, 18] width 31 height 20
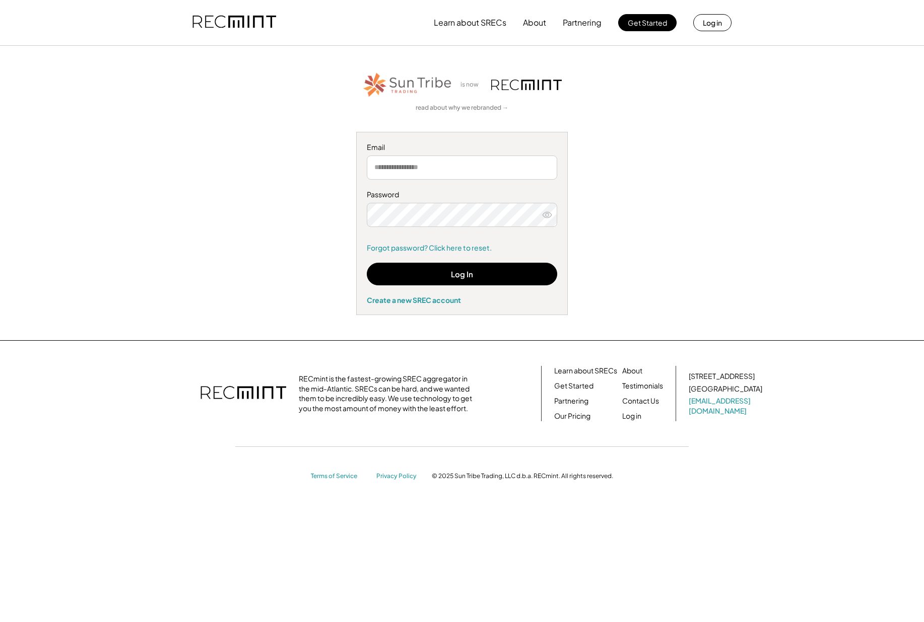
type input "**********"
click at [546, 217] on icon at bounding box center [547, 215] width 10 height 10
click at [543, 622] on com-1password-button at bounding box center [462, 622] width 924 height 0
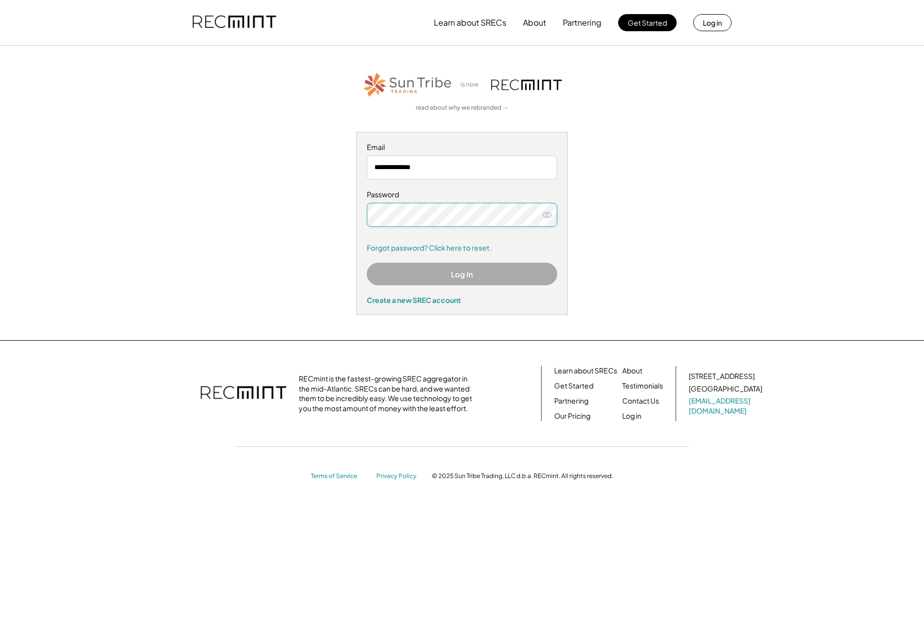
click at [443, 274] on button "Log In" at bounding box center [462, 274] width 190 height 23
click at [416, 176] on input "**********" at bounding box center [462, 168] width 190 height 24
click at [427, 270] on button "Log In" at bounding box center [462, 274] width 190 height 23
click at [708, 27] on button "Log in" at bounding box center [712, 22] width 38 height 17
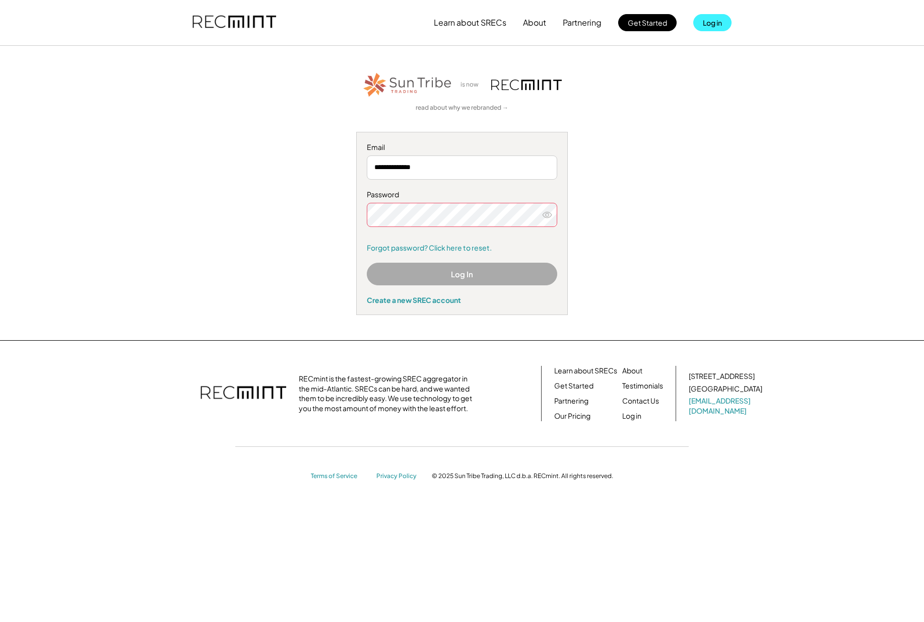
click at [713, 19] on button "Log in" at bounding box center [712, 22] width 38 height 17
